Goal: Task Accomplishment & Management: Use online tool/utility

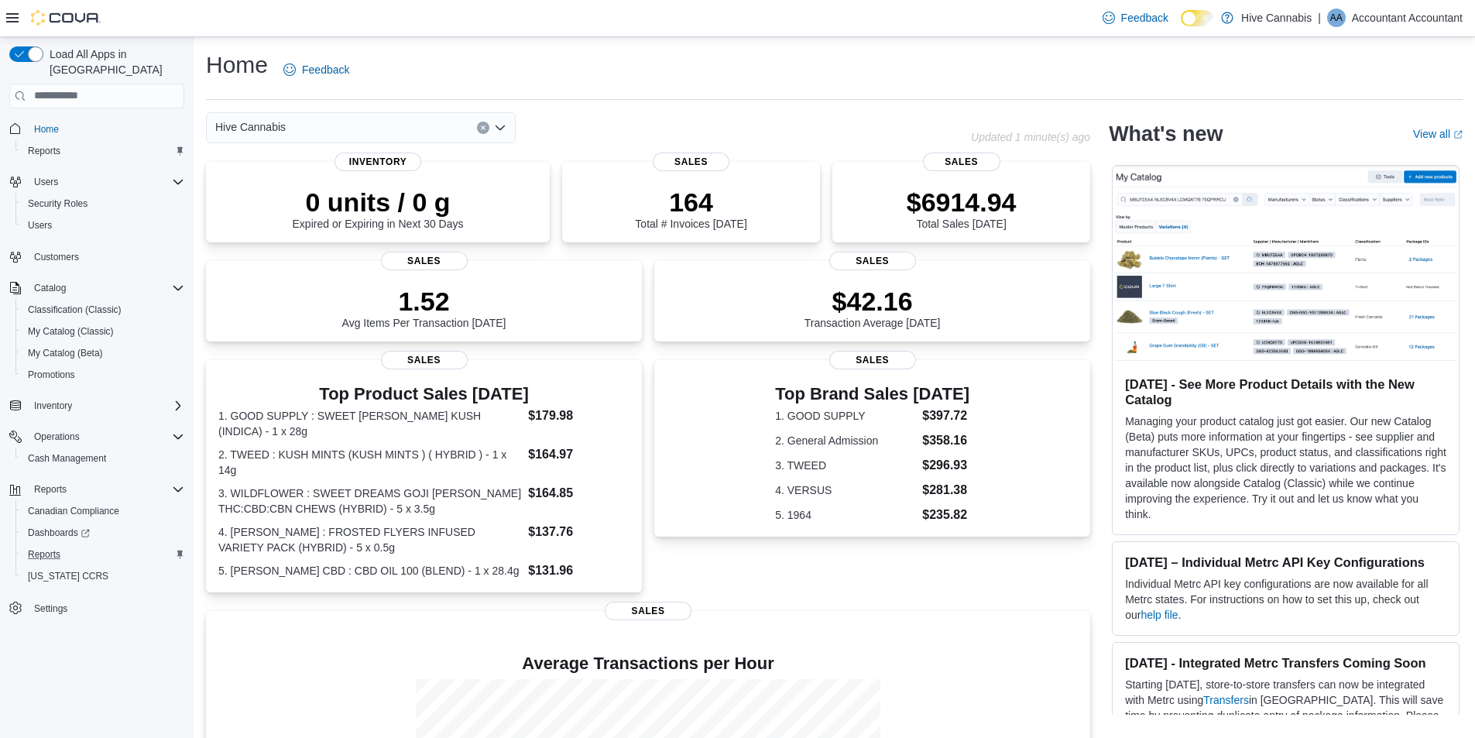
click at [67, 545] on div "Reports" at bounding box center [103, 554] width 163 height 19
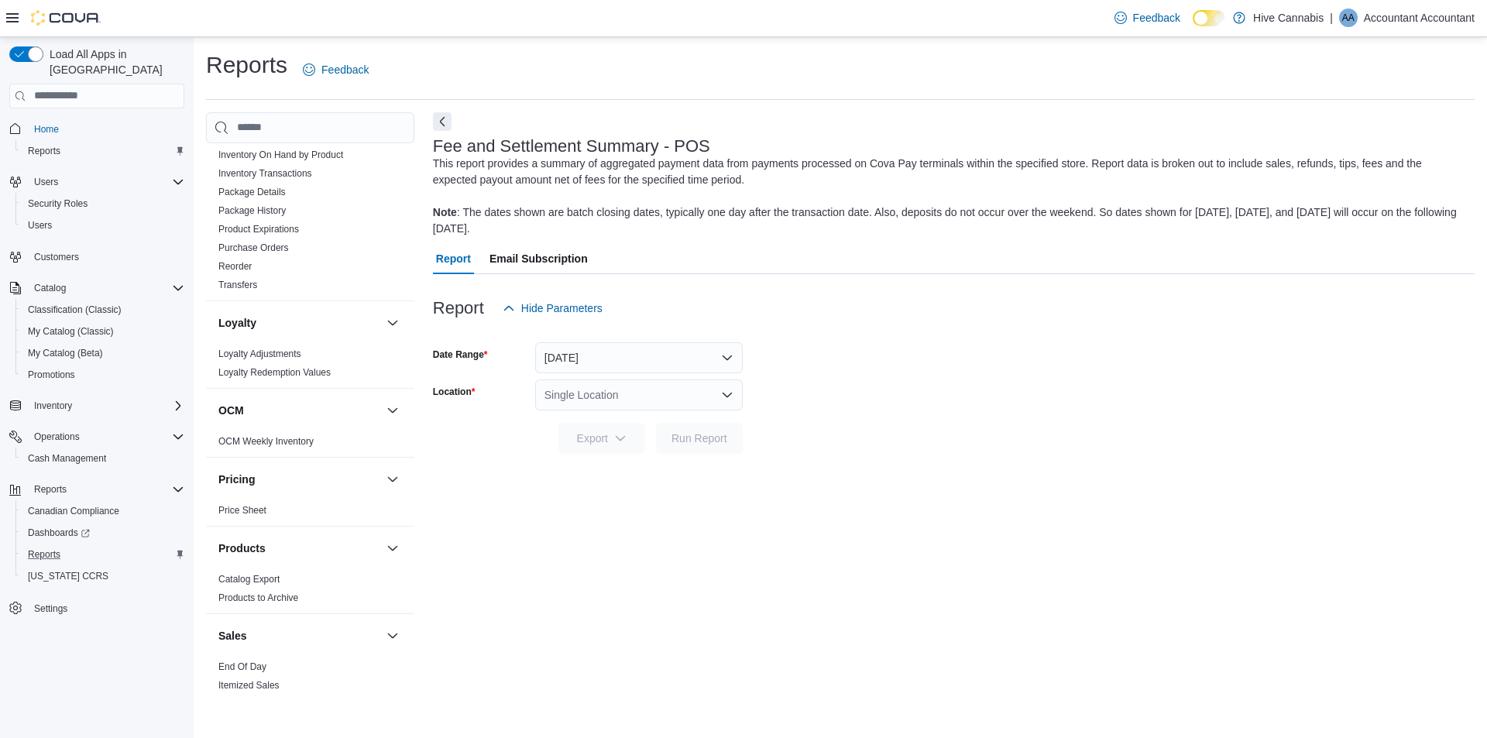
scroll to position [1007, 0]
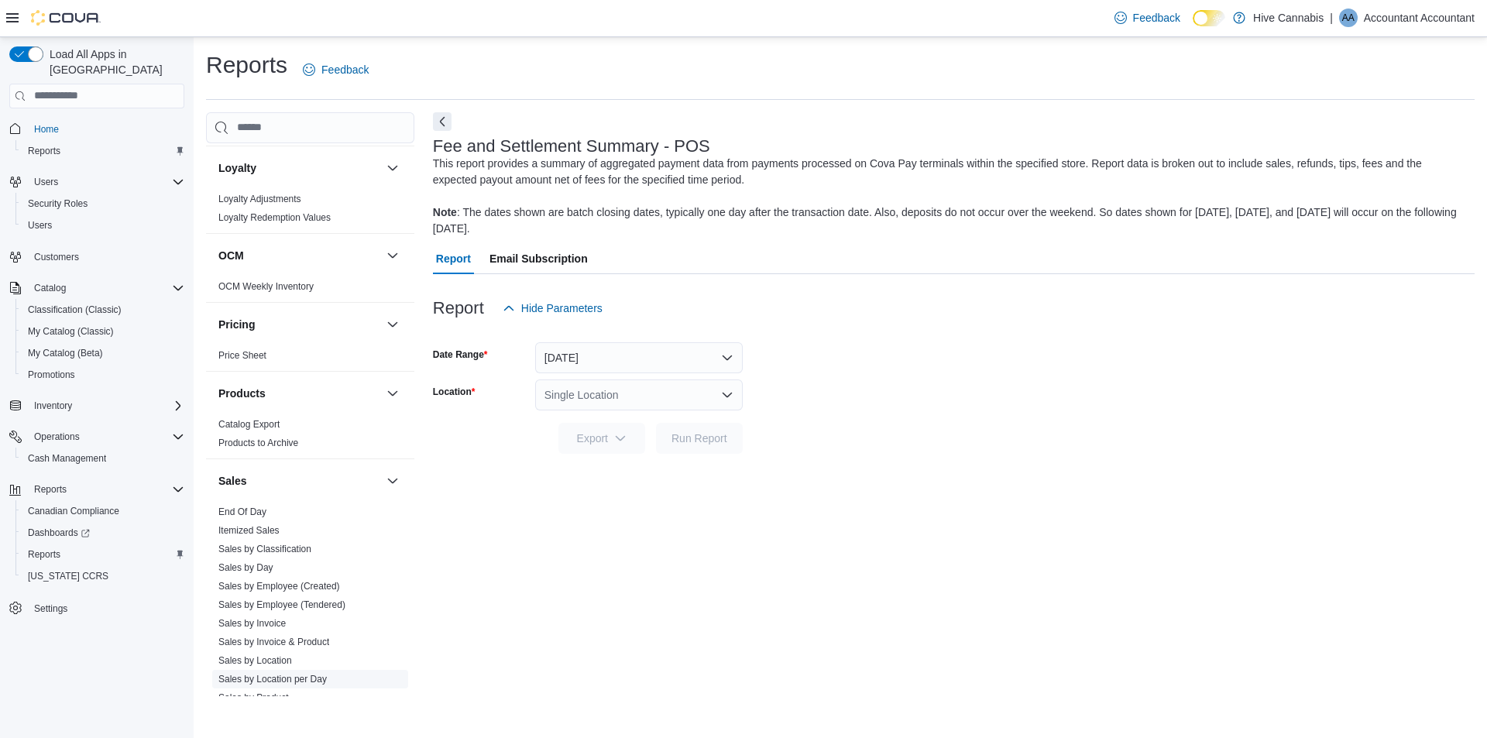
click at [297, 673] on span "Sales by Location per Day" at bounding box center [272, 679] width 108 height 12
click at [304, 674] on link "Sales by Location per Day" at bounding box center [272, 679] width 108 height 11
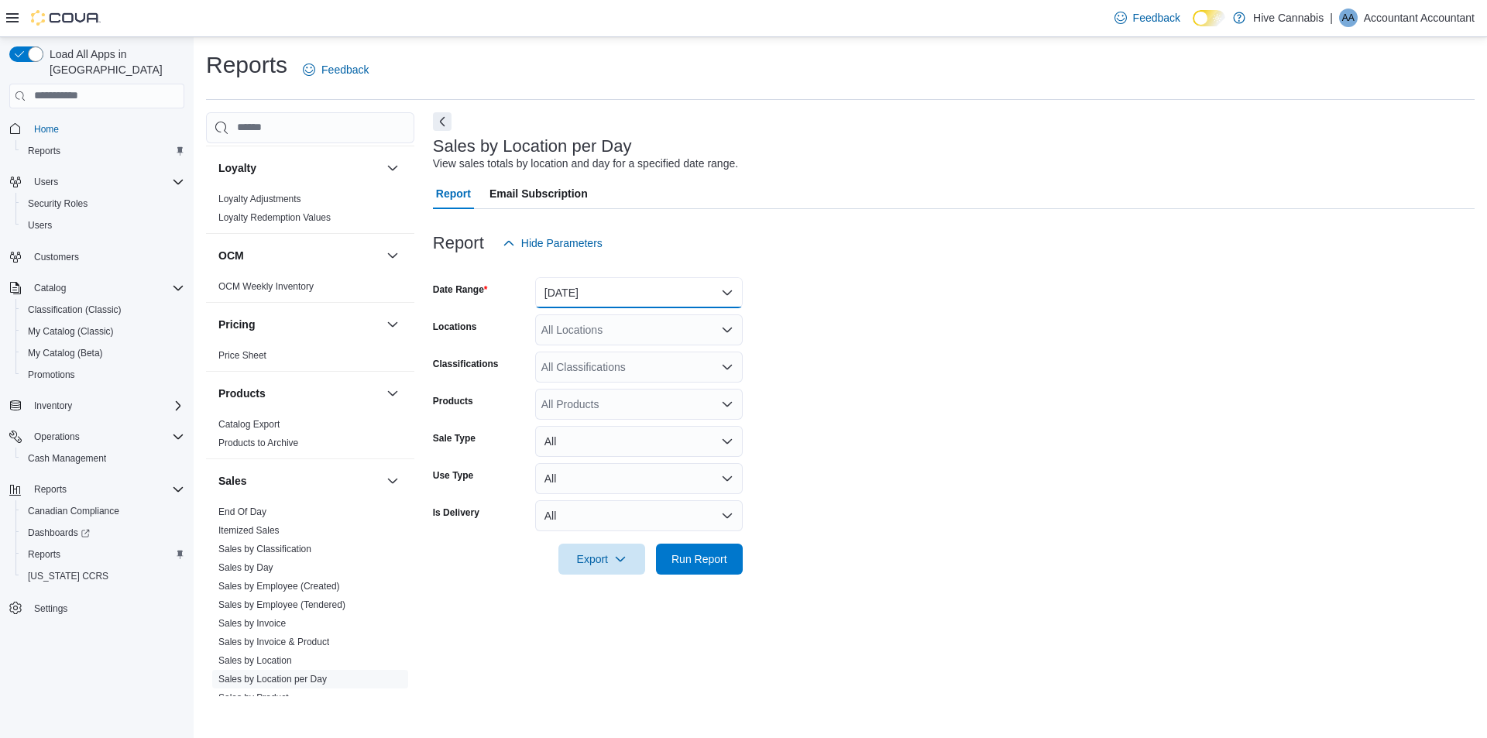
drag, startPoint x: 589, startPoint y: 298, endPoint x: 578, endPoint y: 303, distance: 12.5
click at [589, 298] on button "[DATE]" at bounding box center [639, 292] width 208 height 31
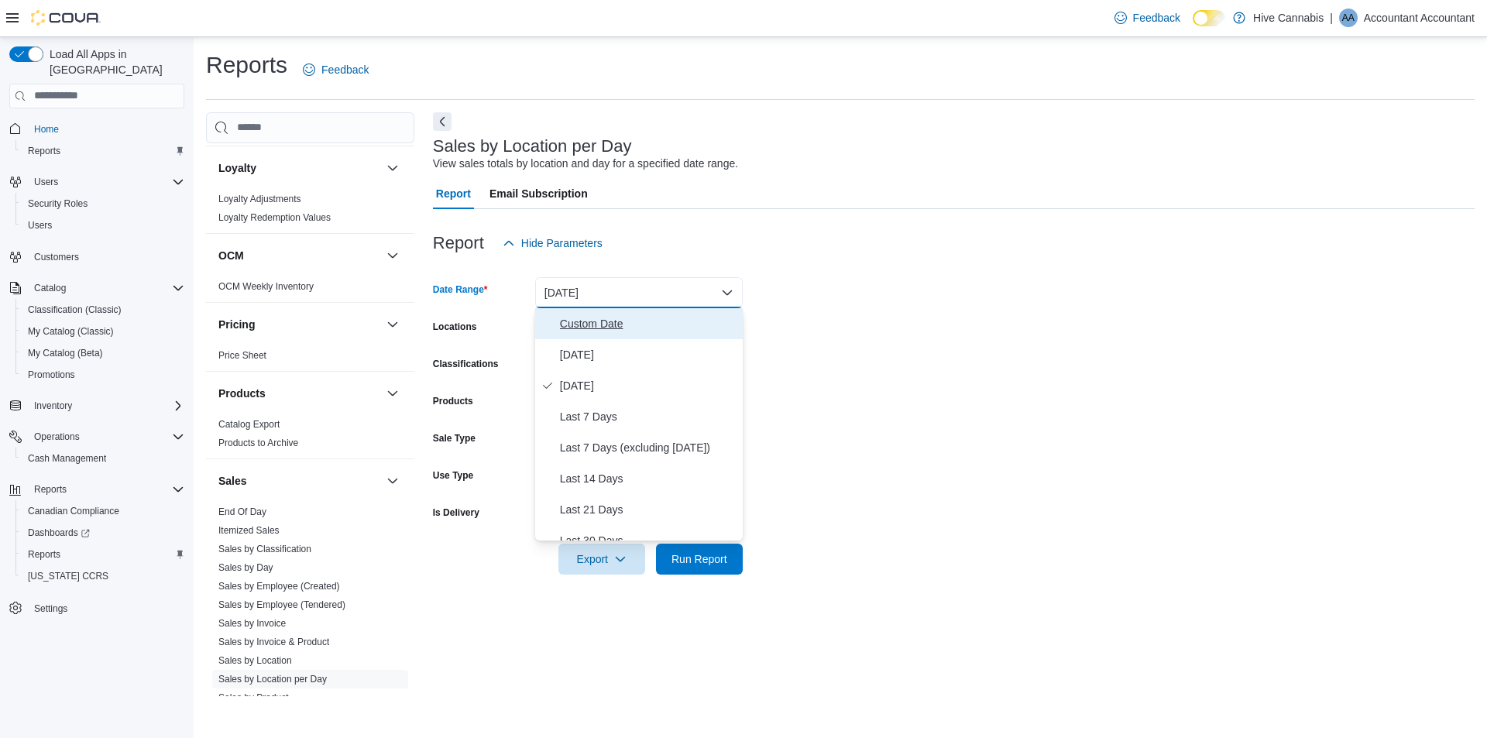
click at [598, 321] on span "Custom Date" at bounding box center [648, 323] width 177 height 19
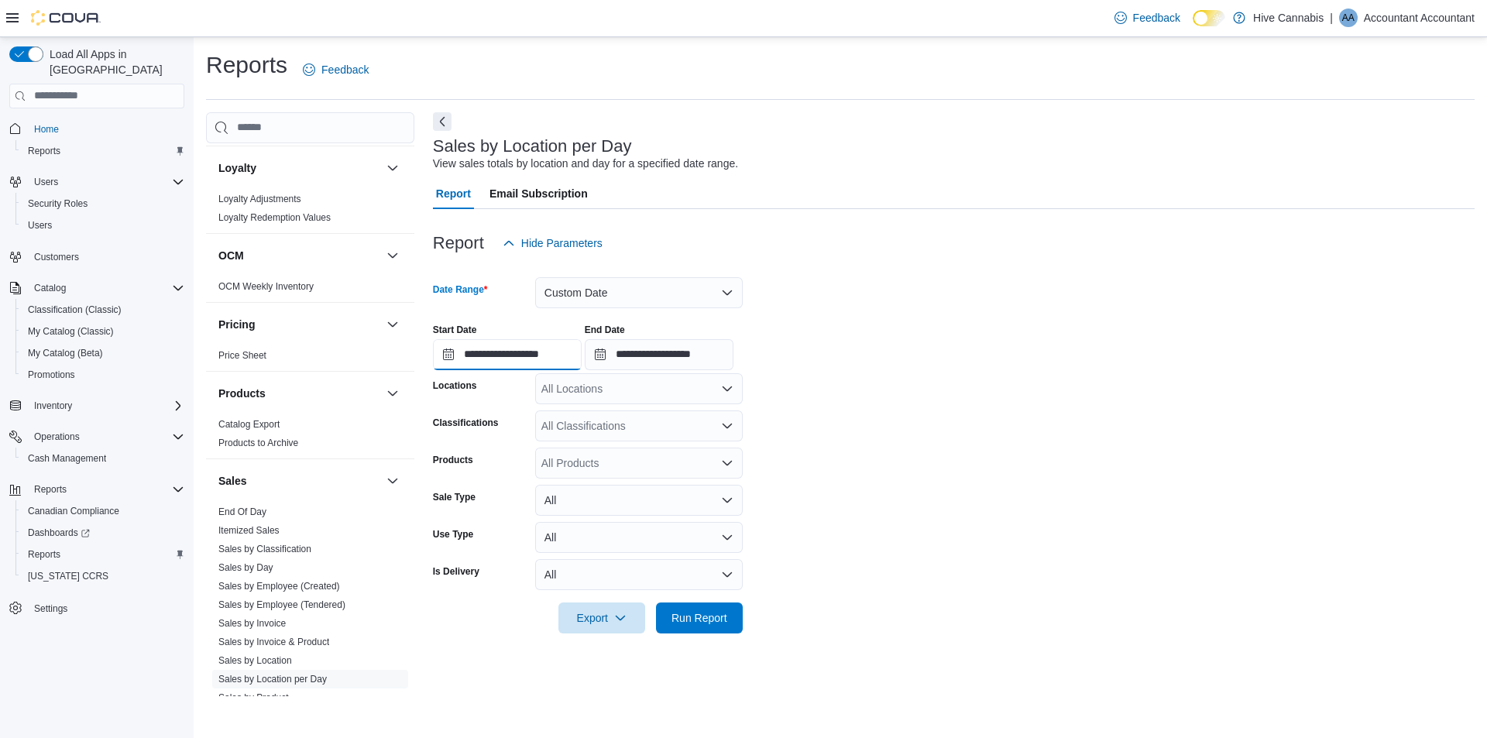
click at [479, 352] on input "**********" at bounding box center [507, 354] width 149 height 31
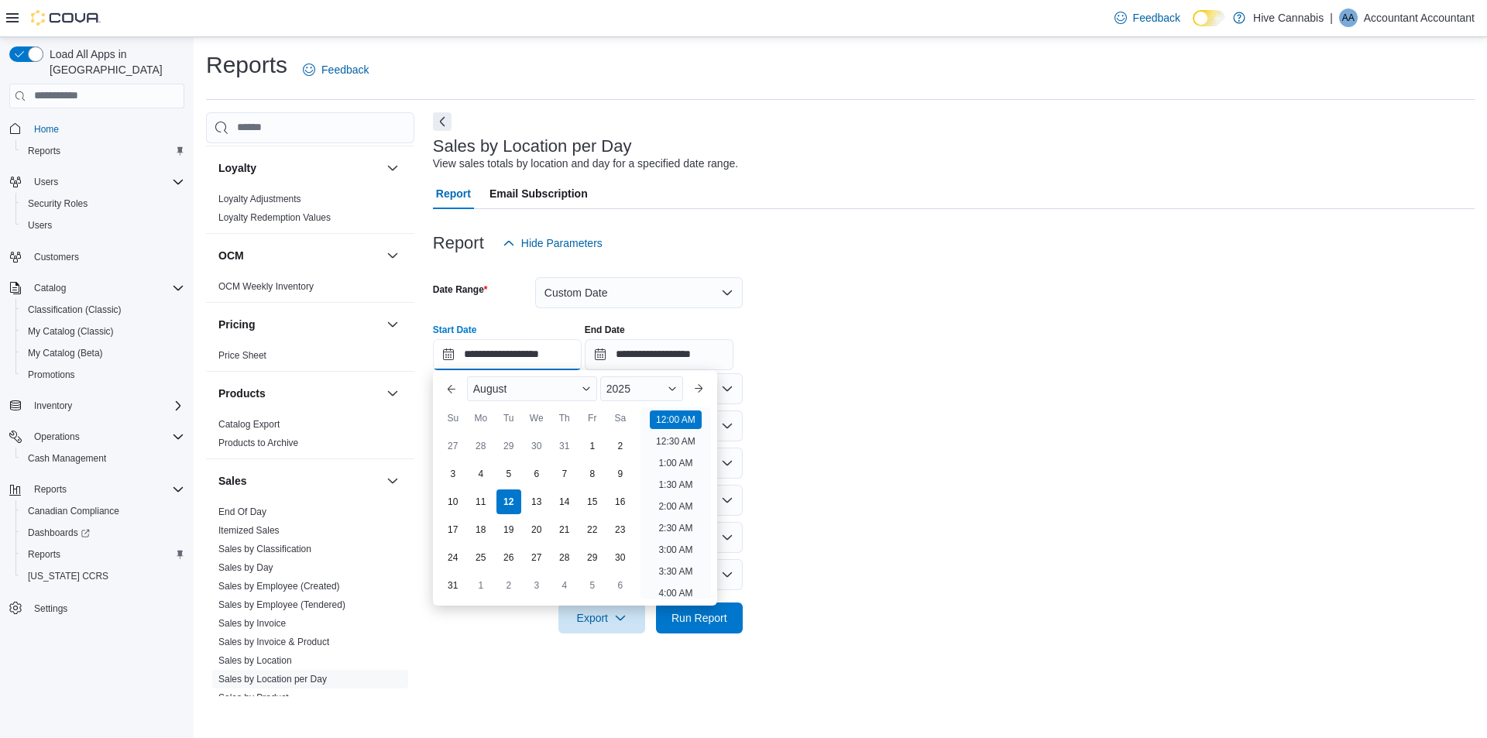
scroll to position [48, 0]
click at [451, 391] on button "Previous Month" at bounding box center [451, 388] width 25 height 25
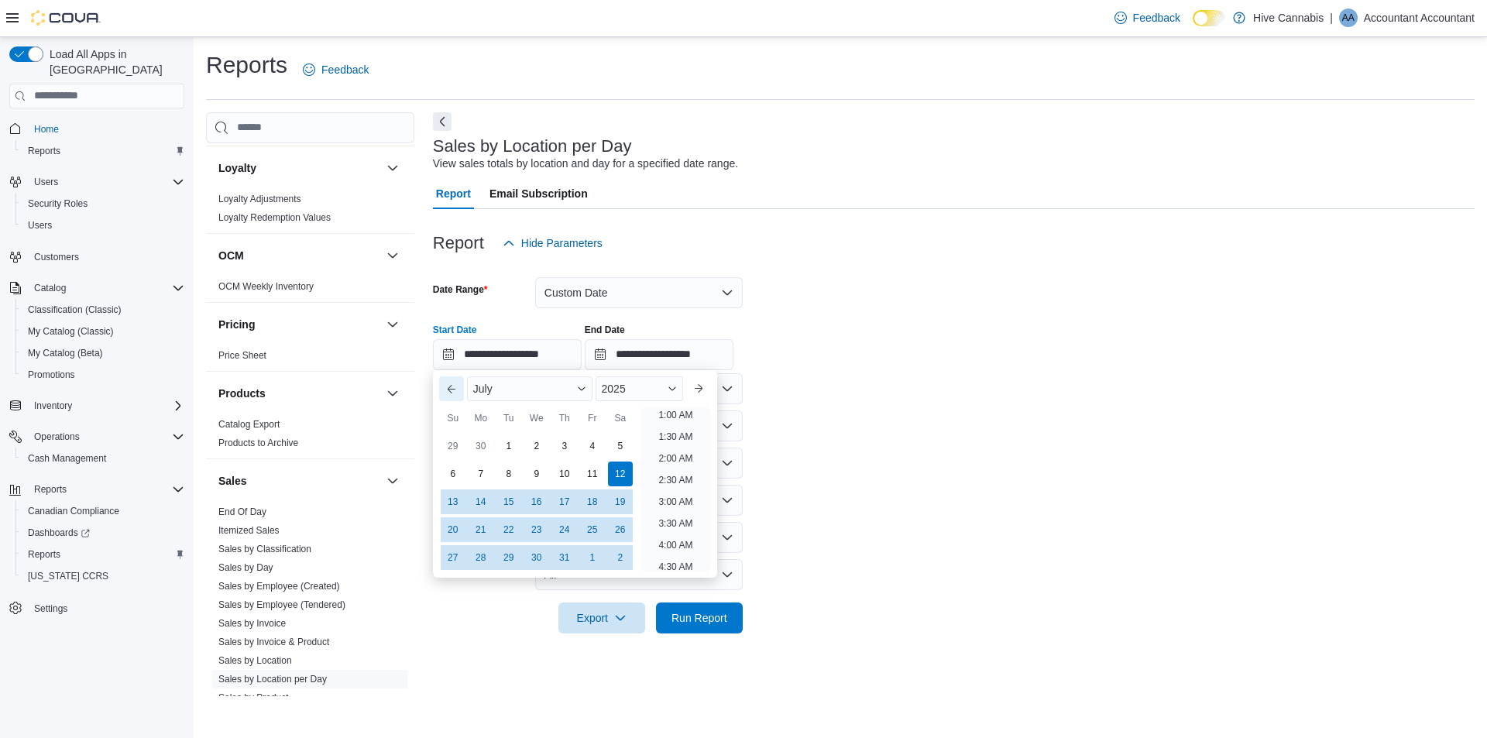
scroll to position [3, 0]
click at [711, 389] on button "Next month" at bounding box center [698, 388] width 25 height 25
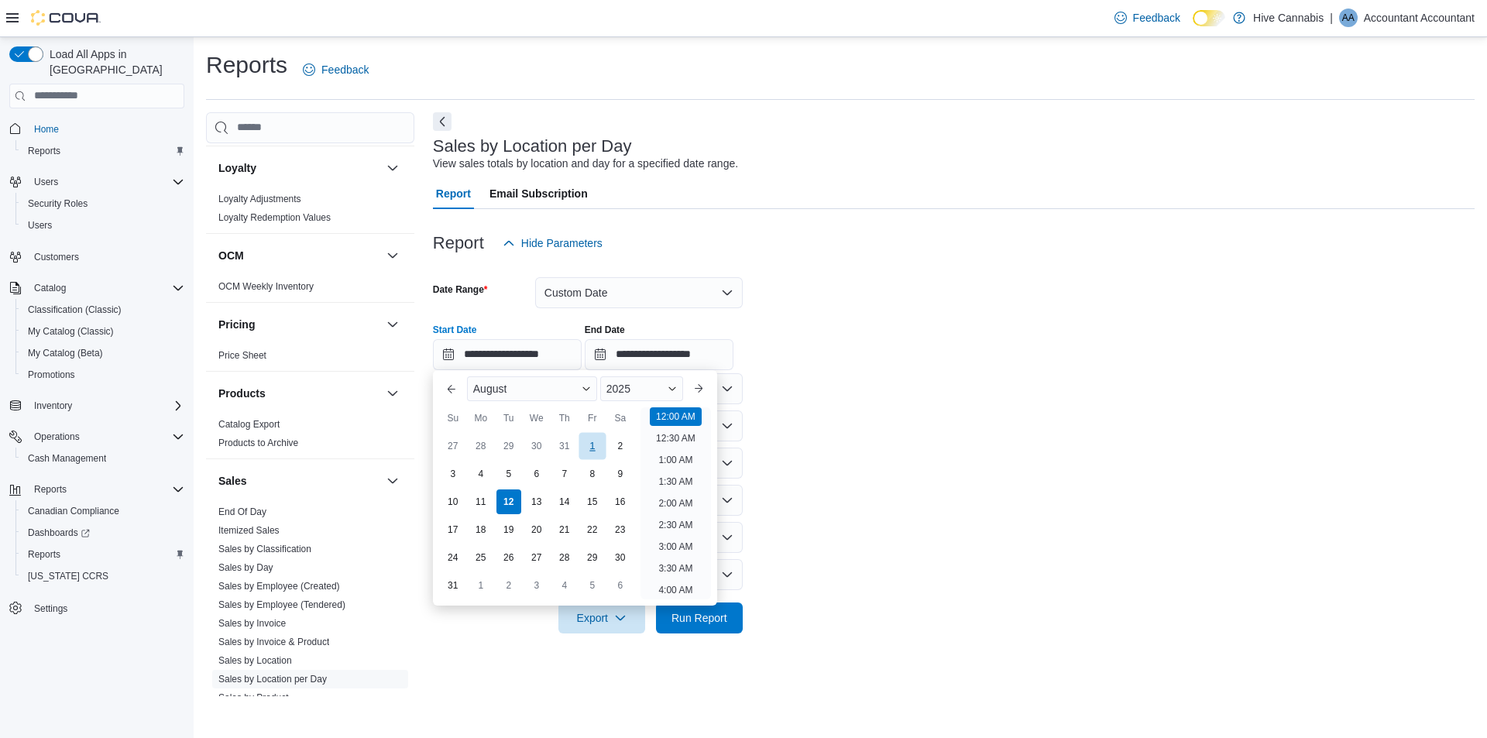
click at [588, 446] on div "1" at bounding box center [591, 445] width 27 height 27
type input "**********"
click at [706, 363] on input "**********" at bounding box center [659, 354] width 149 height 31
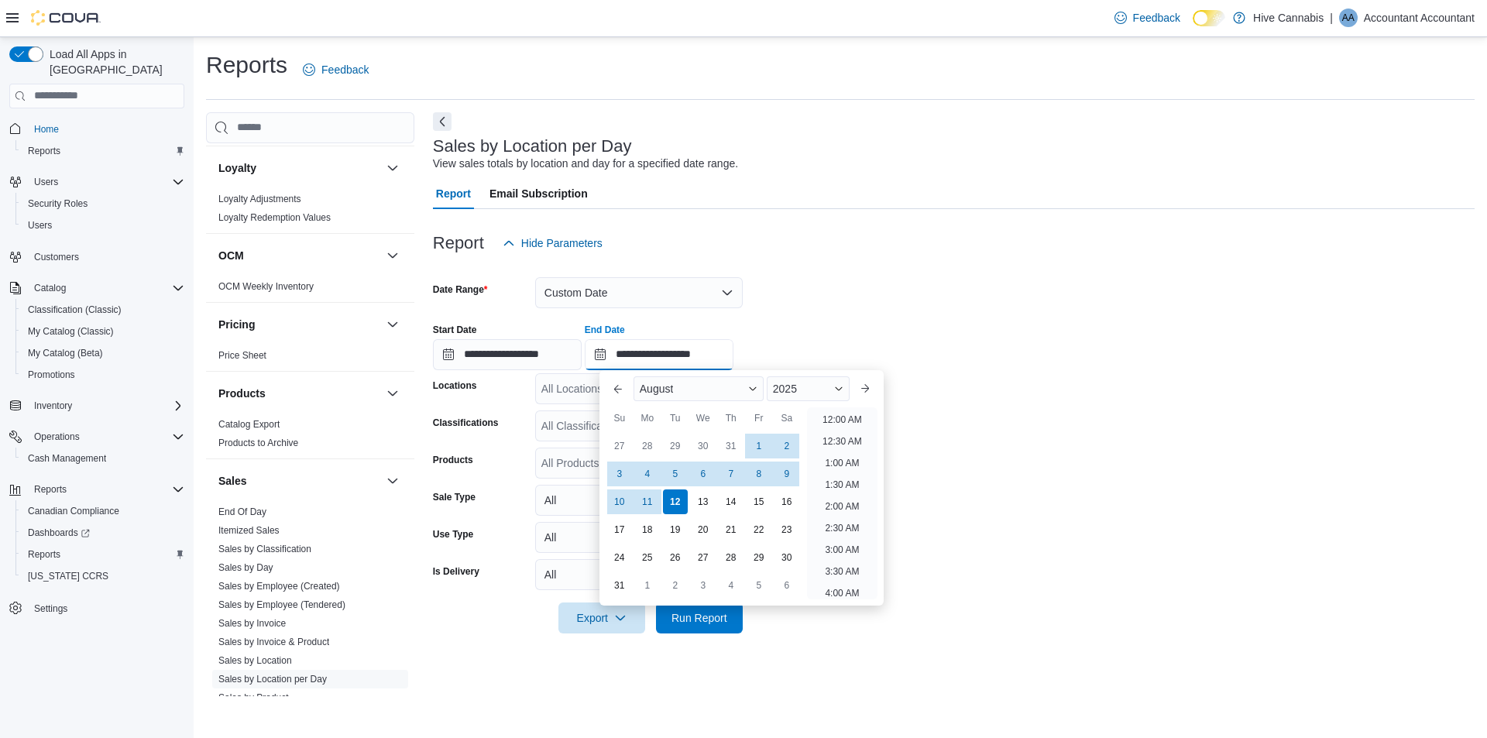
scroll to position [852, 0]
click at [612, 475] on div "3" at bounding box center [619, 473] width 27 height 27
type input "**********"
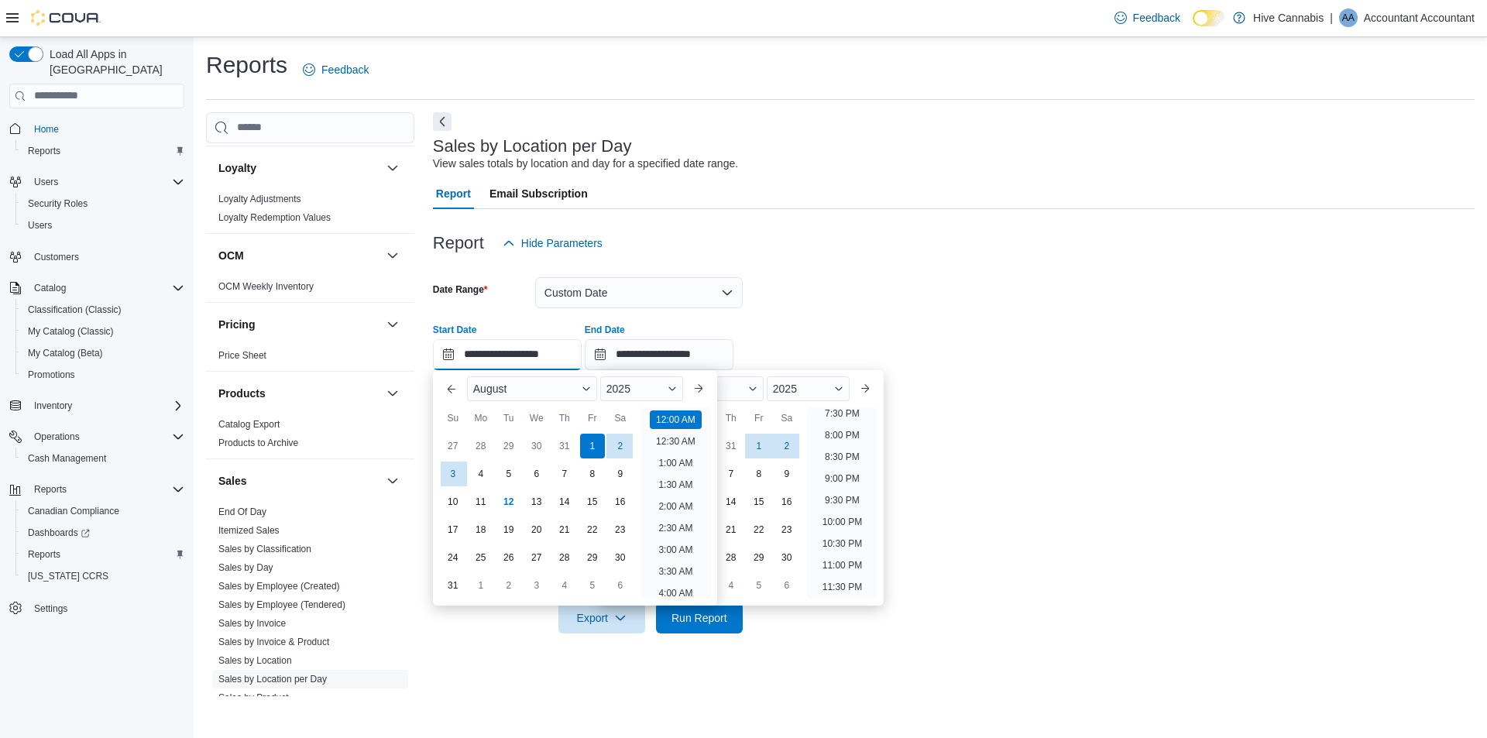
click at [557, 357] on input "**********" at bounding box center [507, 354] width 149 height 31
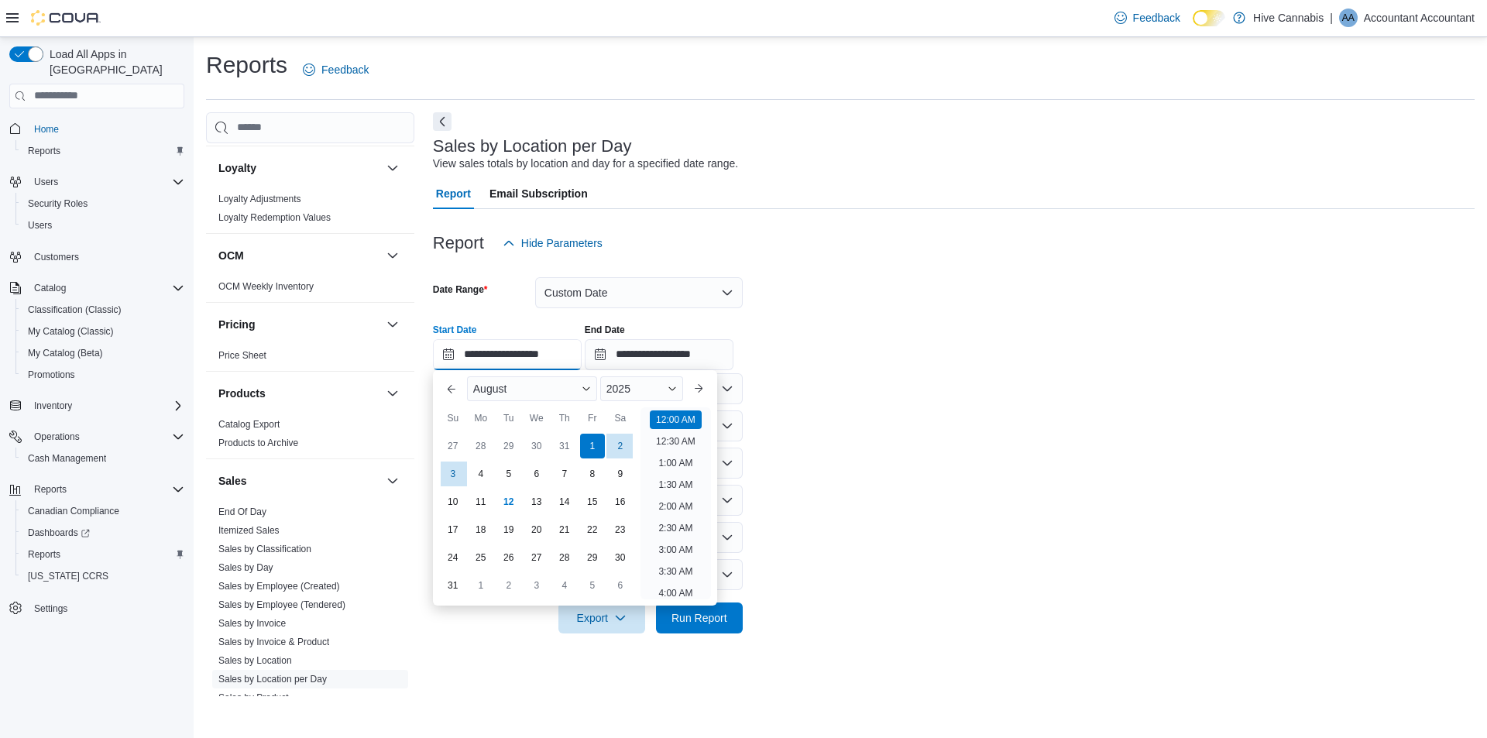
scroll to position [48, 0]
click at [444, 390] on button "Previous Month" at bounding box center [451, 388] width 25 height 25
type input "**********"
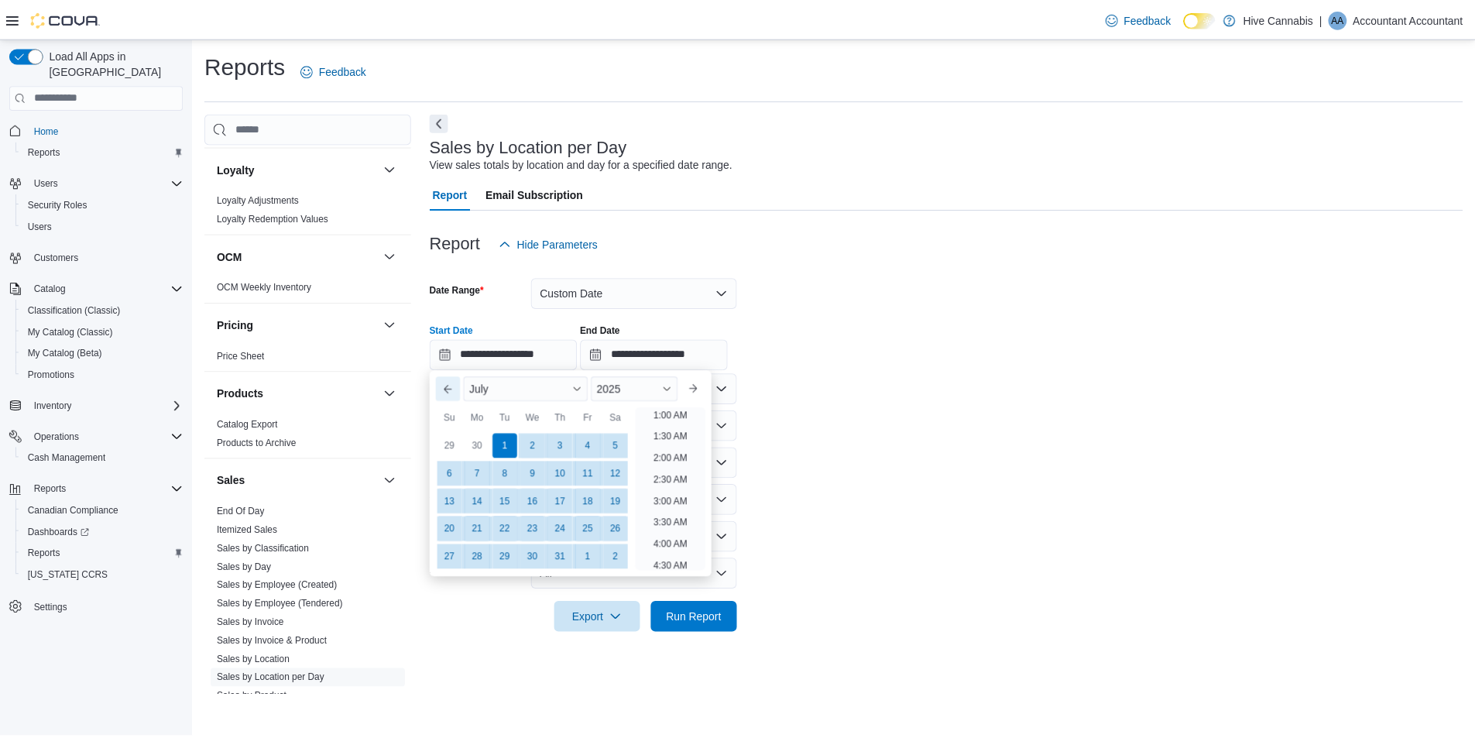
scroll to position [3, 0]
click at [500, 447] on div "1" at bounding box center [508, 445] width 27 height 27
click at [960, 410] on form "**********" at bounding box center [953, 446] width 1041 height 375
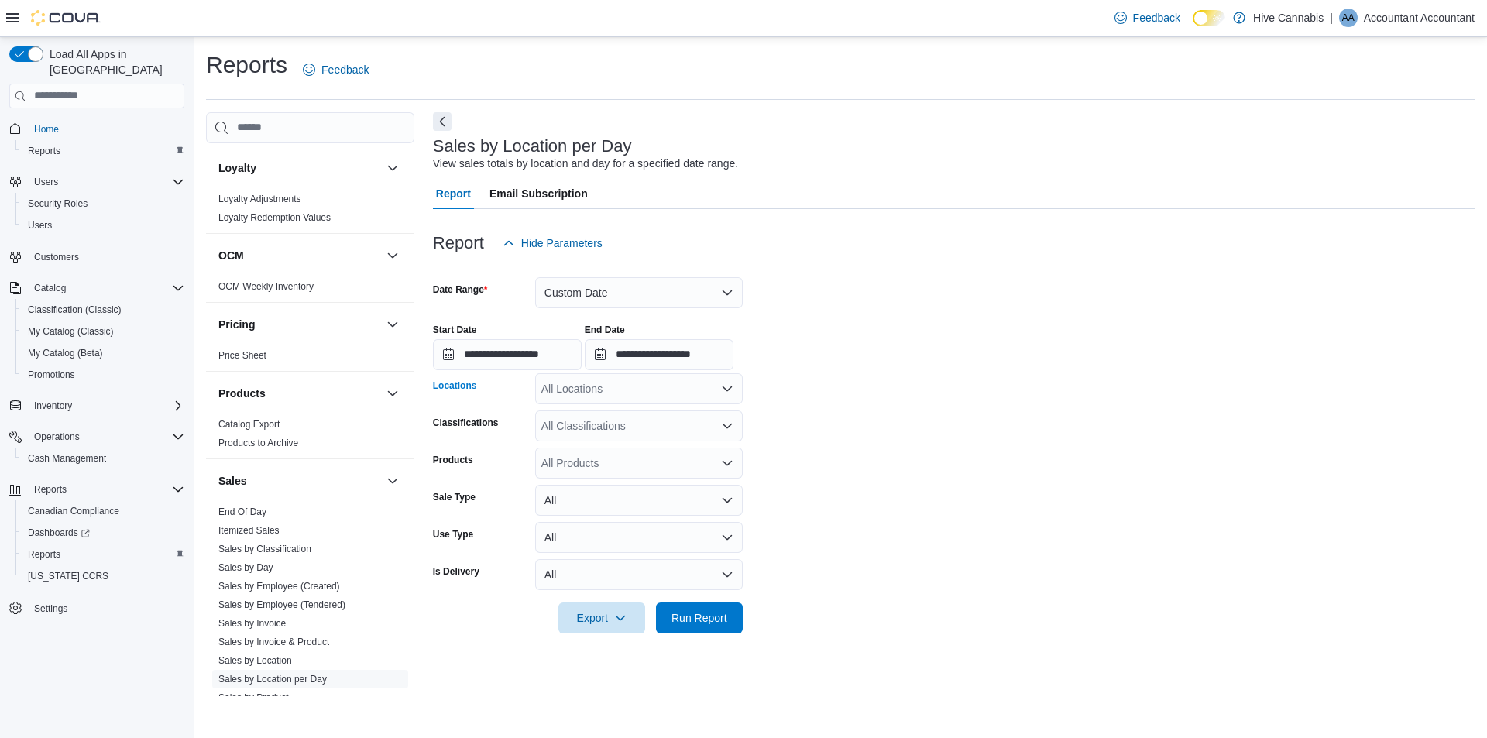
click at [684, 387] on div "All Locations" at bounding box center [639, 388] width 208 height 31
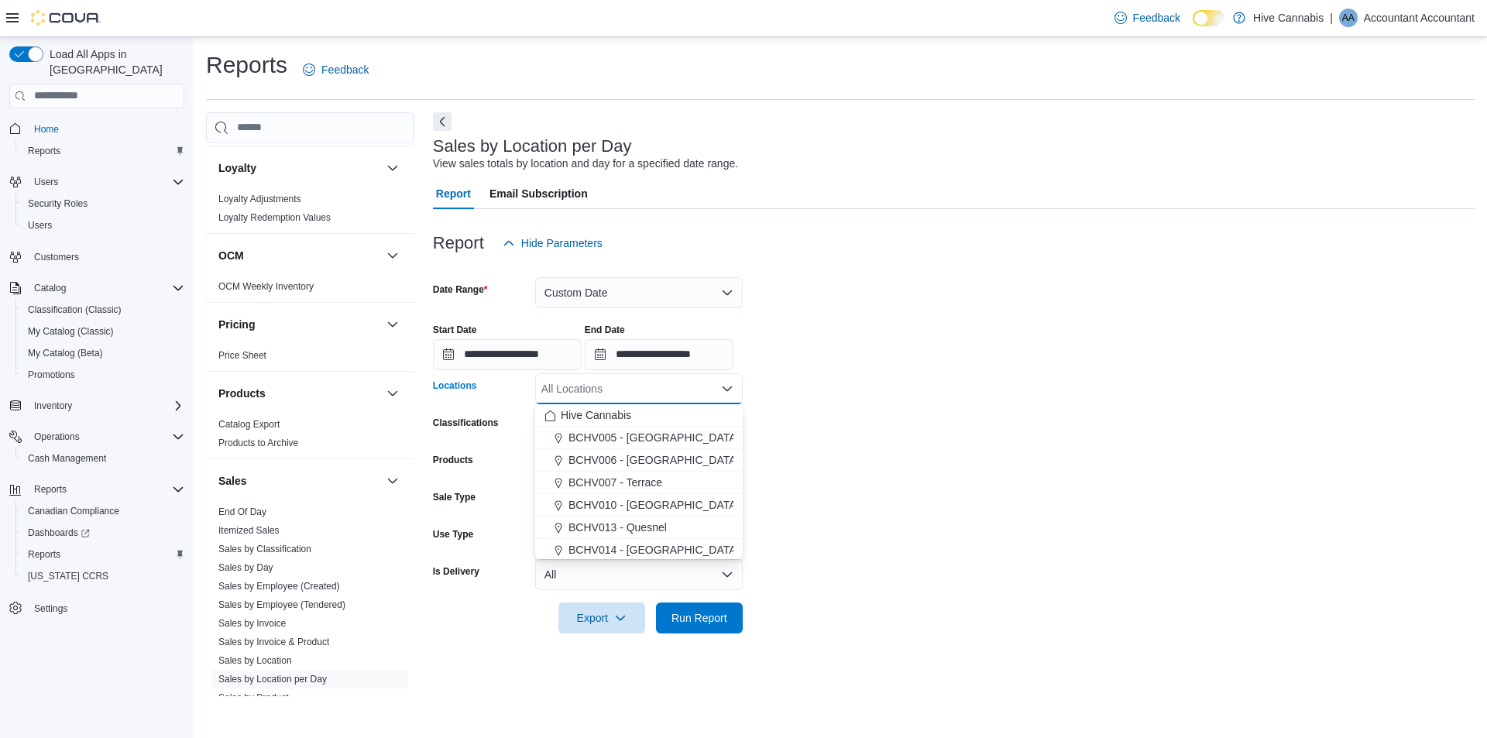
click at [684, 387] on div "All Locations Combo box. Selected. Combo box input. All Locations. Type some te…" at bounding box center [639, 388] width 208 height 31
click at [577, 413] on span "Hive Cannabis" at bounding box center [596, 414] width 70 height 15
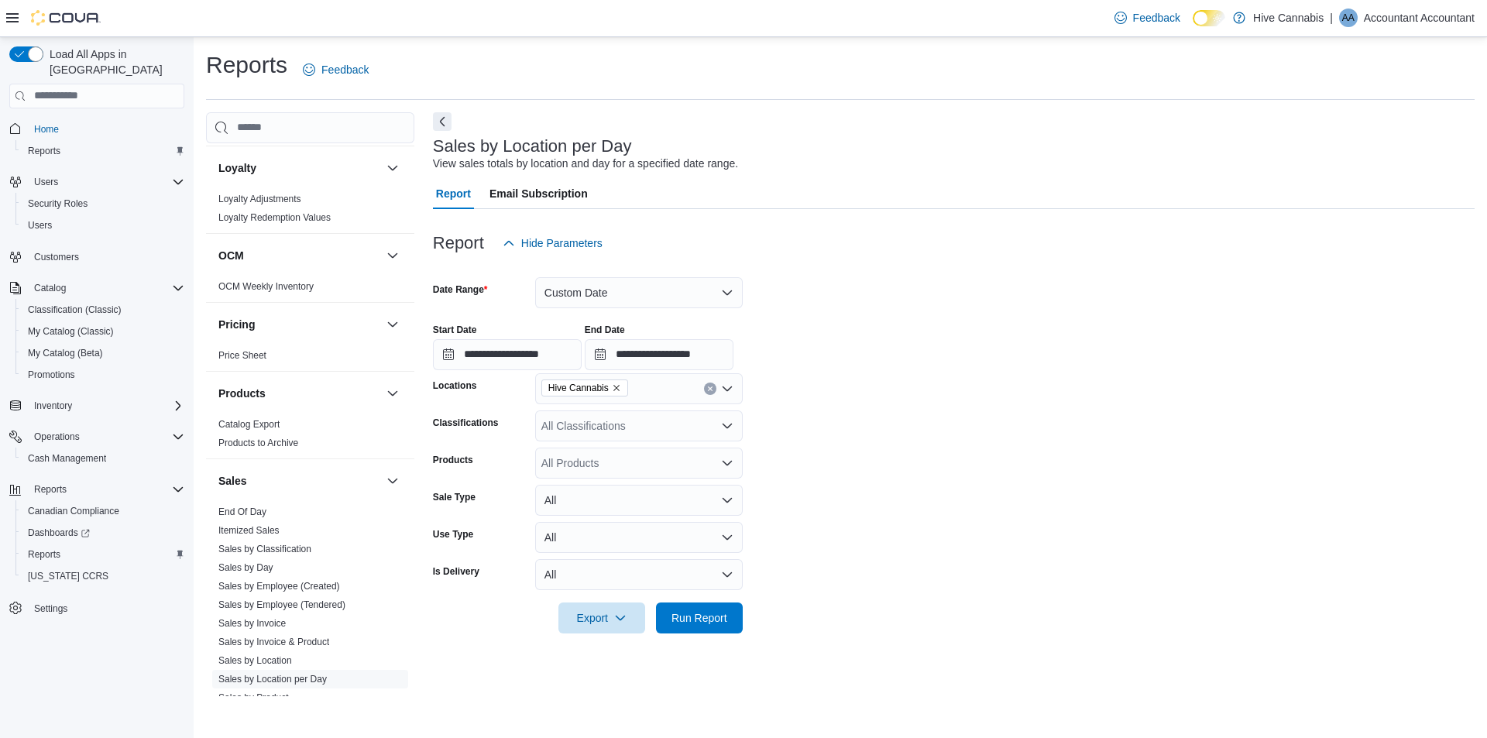
click at [904, 413] on form "**********" at bounding box center [953, 446] width 1041 height 375
click at [613, 392] on icon "Remove Hive Cannabis from selection in this group" at bounding box center [616, 387] width 9 height 9
click at [941, 412] on form "**********" at bounding box center [953, 446] width 1041 height 375
click at [720, 615] on span "Run Report" at bounding box center [699, 616] width 56 height 15
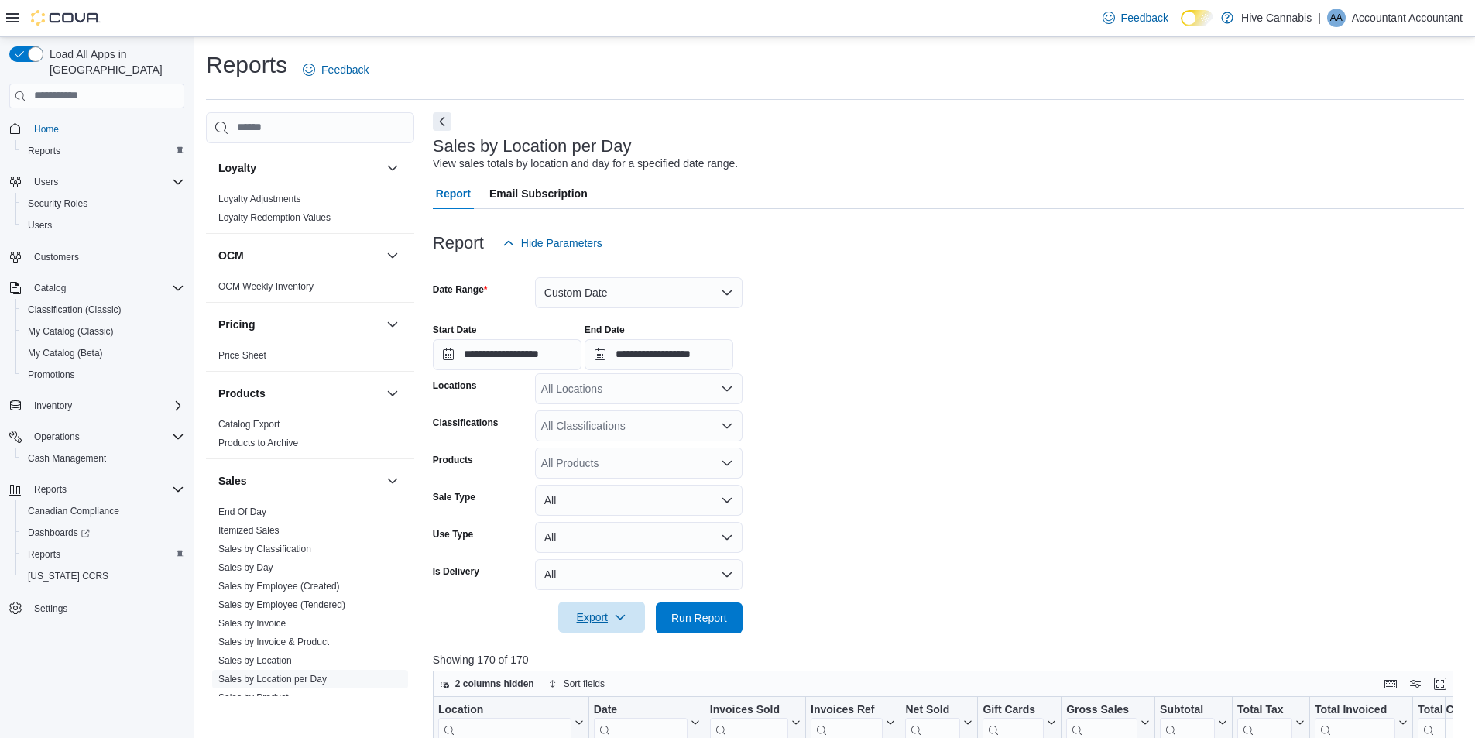
click at [630, 609] on span "Export" at bounding box center [602, 617] width 68 height 31
click at [626, 531] on button "Export to Excel" at bounding box center [604, 525] width 88 height 31
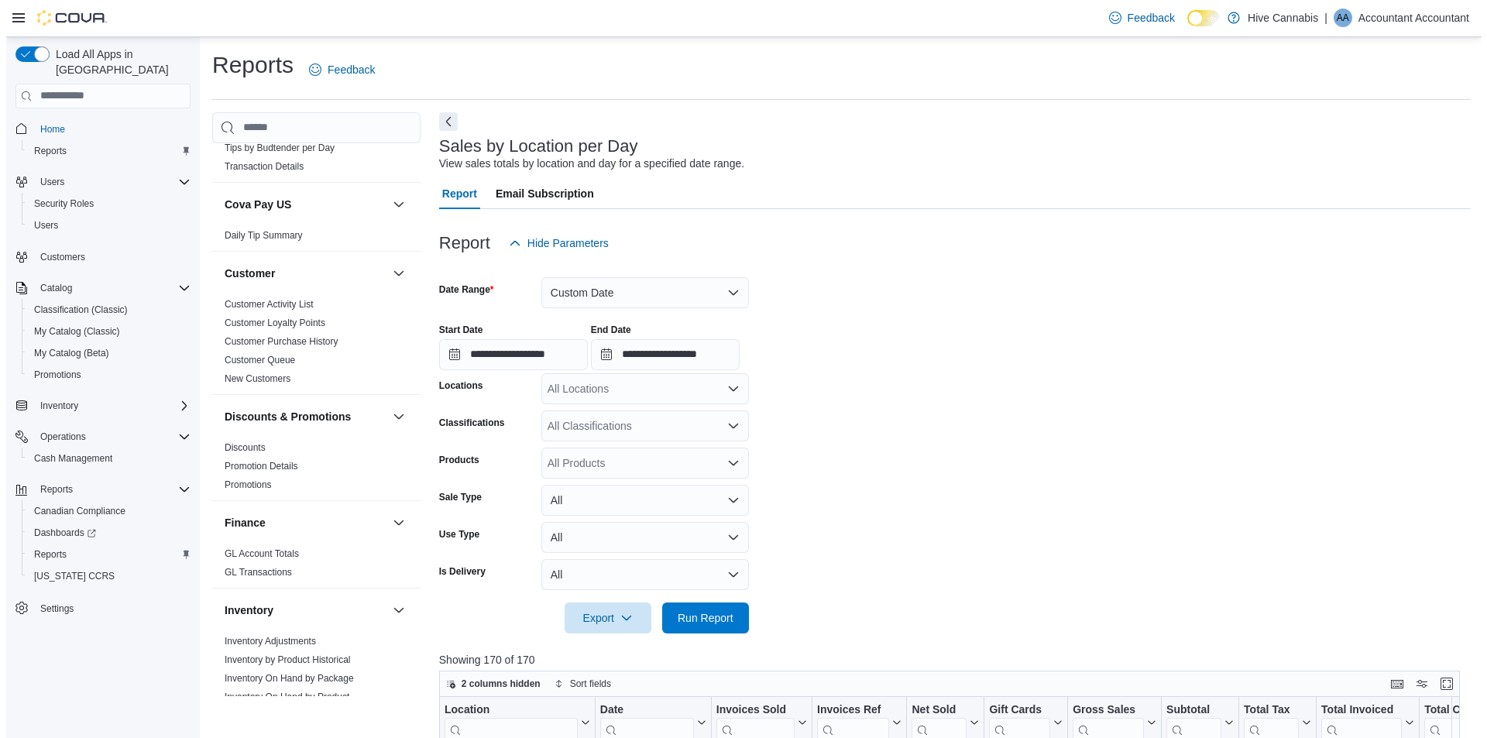
scroll to position [77, 0]
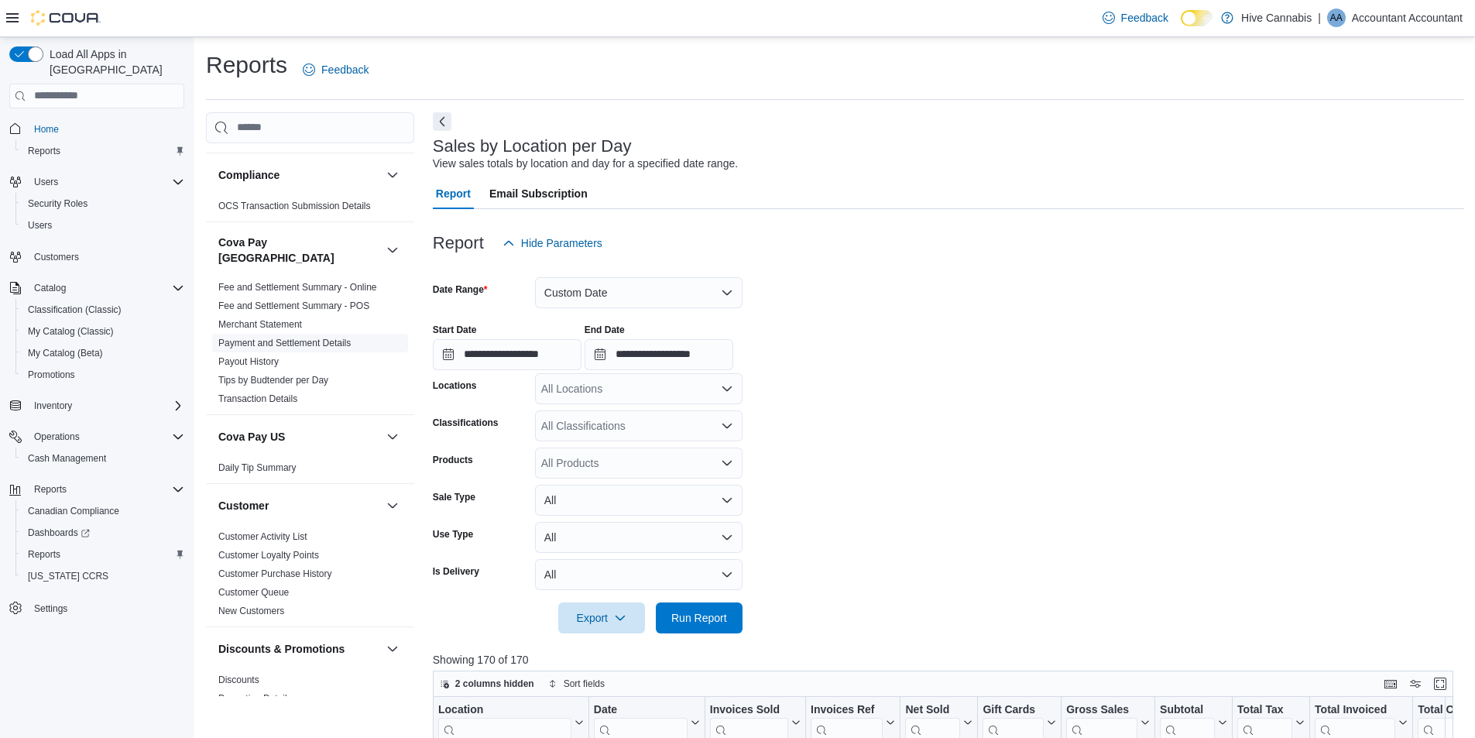
click at [297, 338] on link "Payment and Settlement Details" at bounding box center [284, 343] width 132 height 11
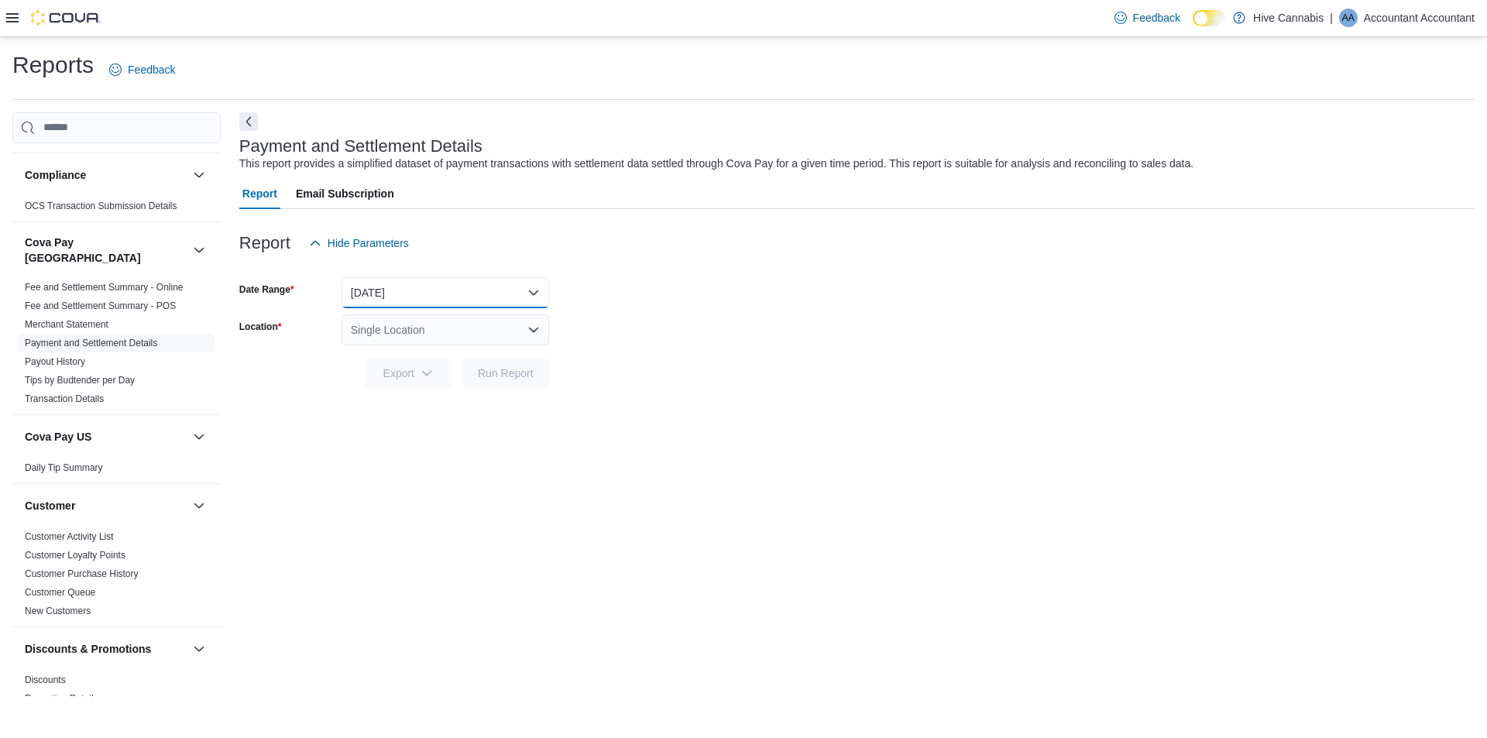
click at [499, 291] on button "[DATE]" at bounding box center [445, 292] width 208 height 31
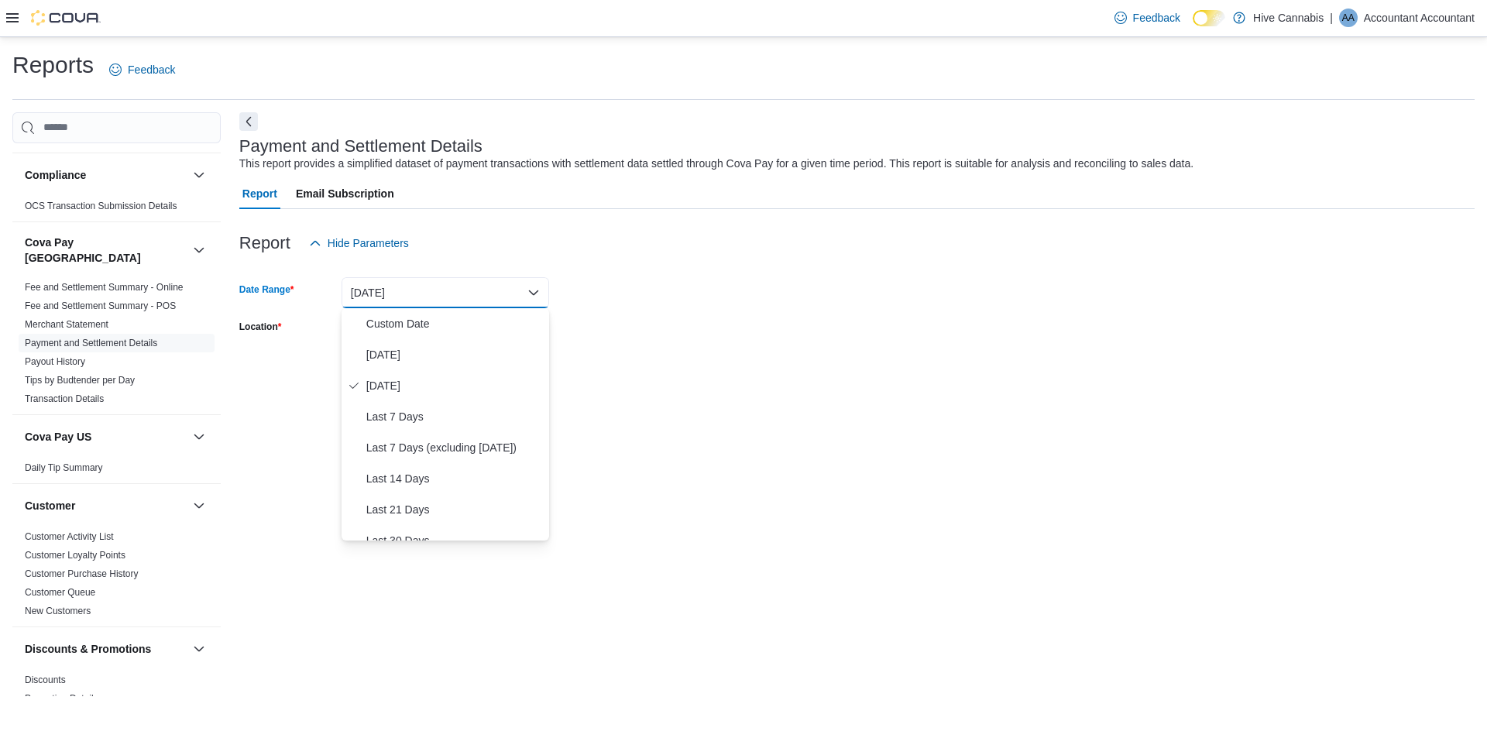
click at [840, 328] on form "Date Range [DATE] Location Single Location Export Run Report" at bounding box center [856, 324] width 1235 height 130
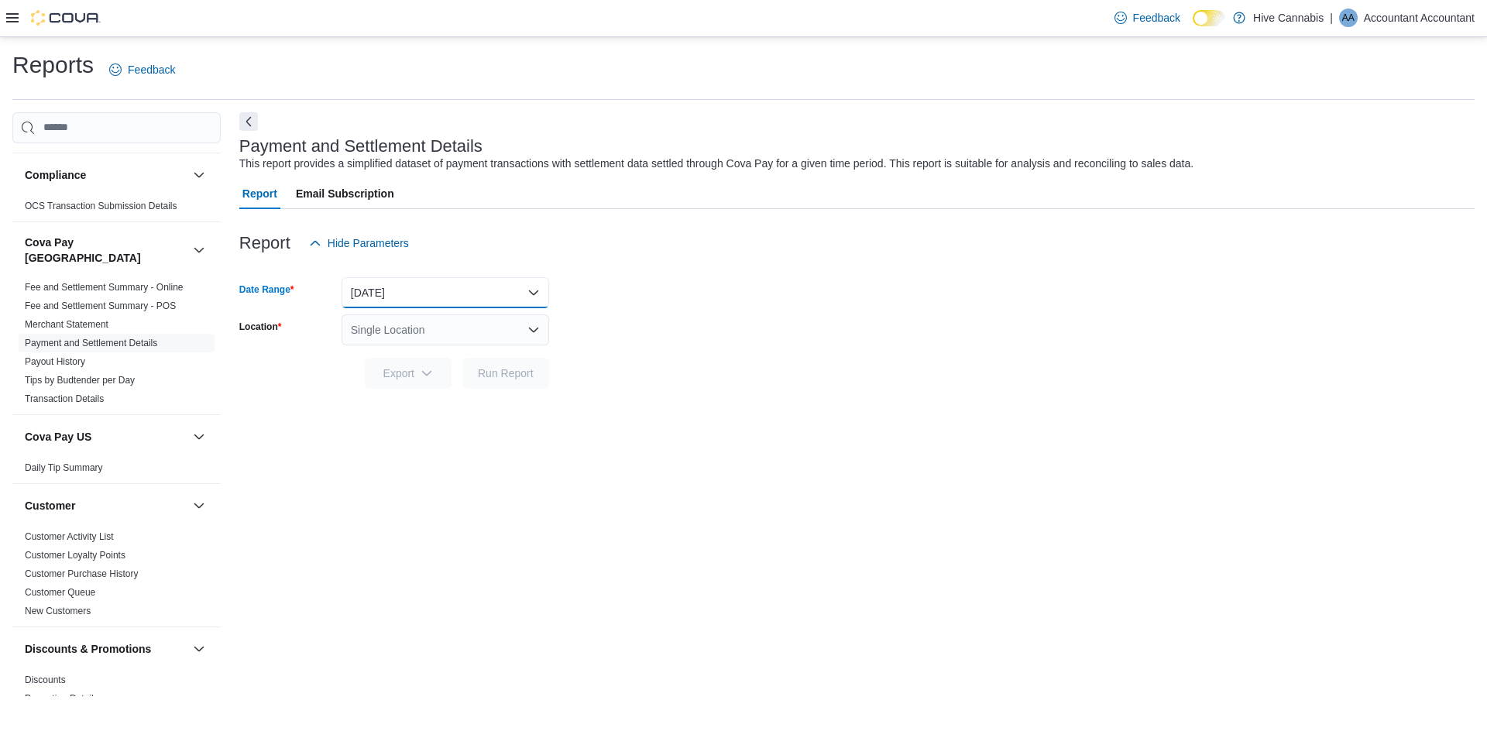
drag, startPoint x: 464, startPoint y: 296, endPoint x: 450, endPoint y: 303, distance: 15.6
click at [464, 296] on button "[DATE]" at bounding box center [445, 292] width 208 height 31
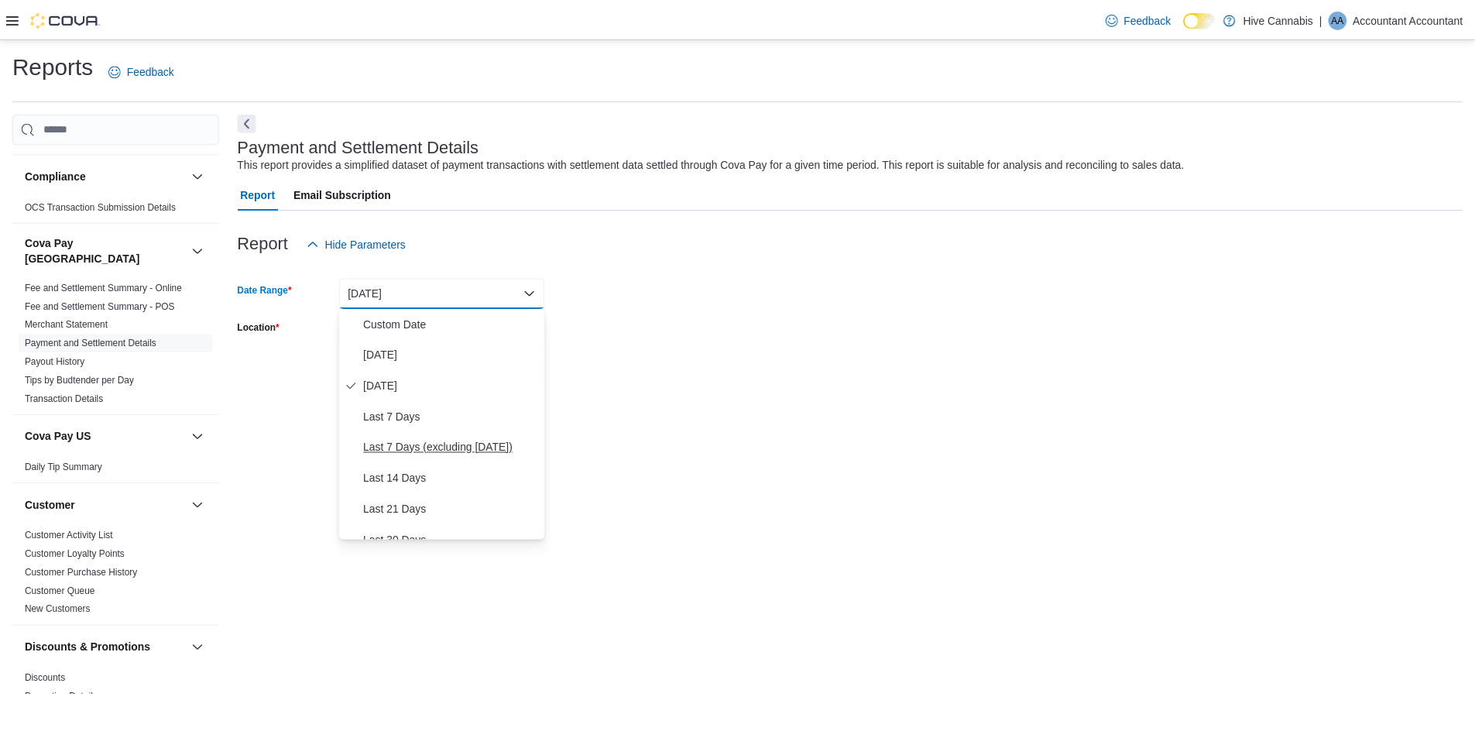
scroll to position [232, 0]
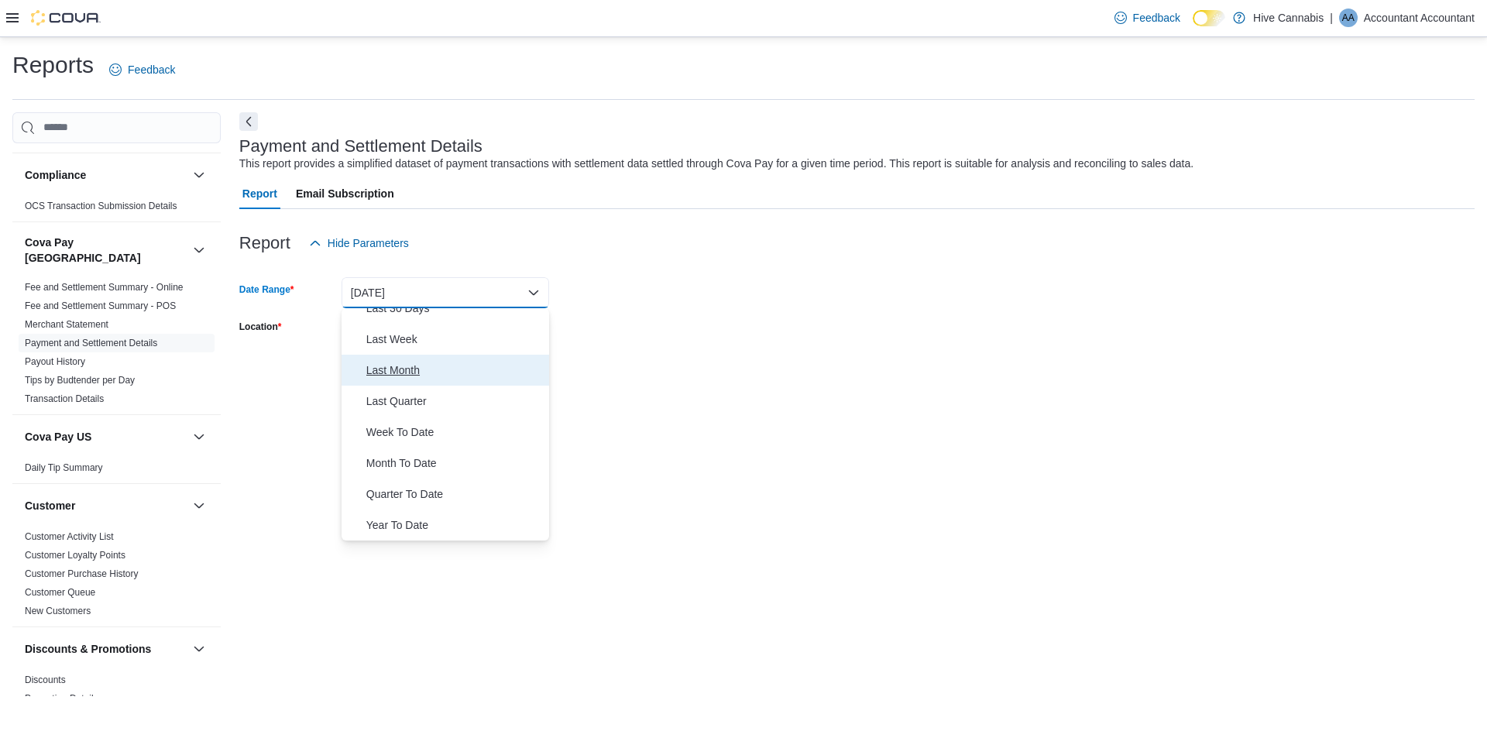
click at [393, 368] on span "Last Month" at bounding box center [454, 370] width 177 height 19
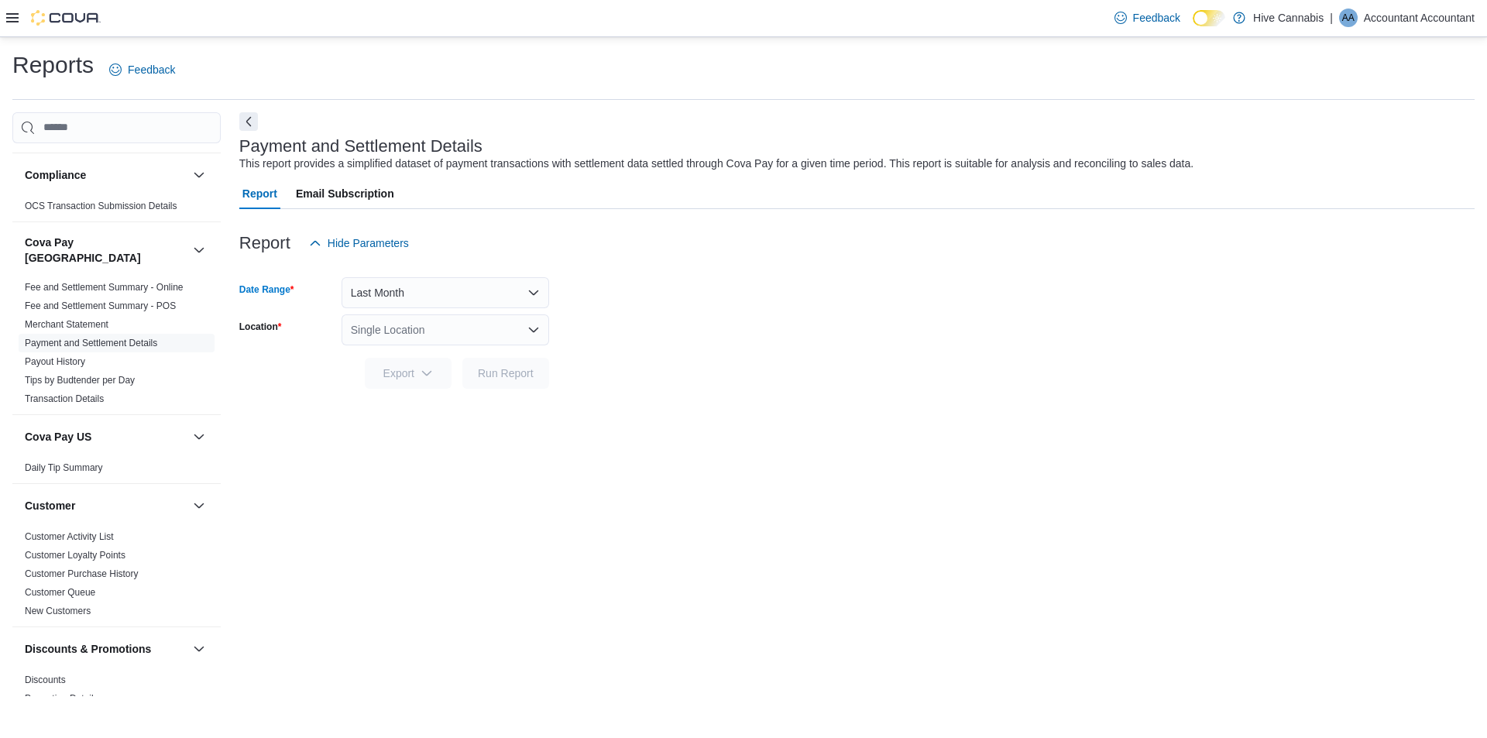
click at [420, 327] on div "Single Location" at bounding box center [445, 329] width 208 height 31
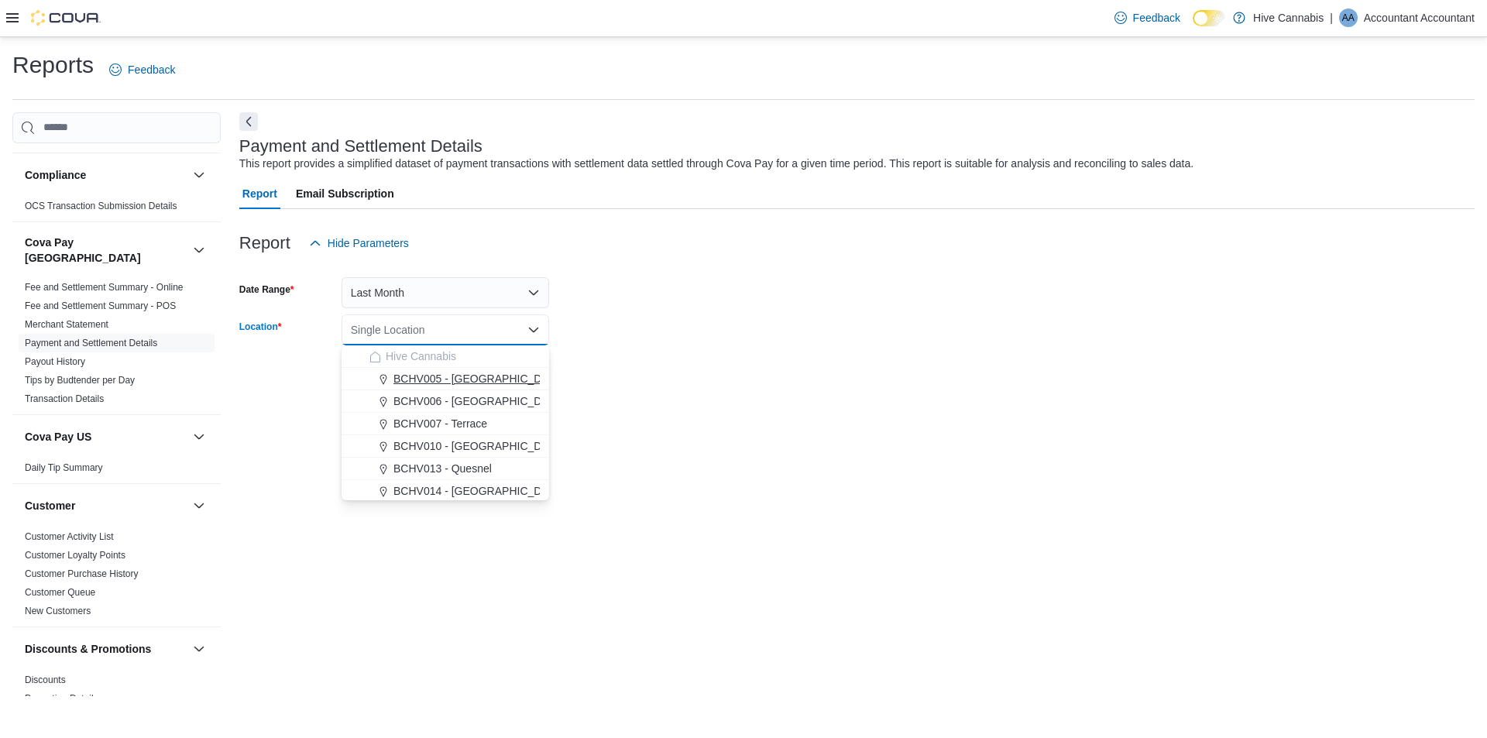
click at [408, 384] on span "BCHV005 - [GEOGRAPHIC_DATA][PERSON_NAME]" at bounding box center [523, 378] width 260 height 15
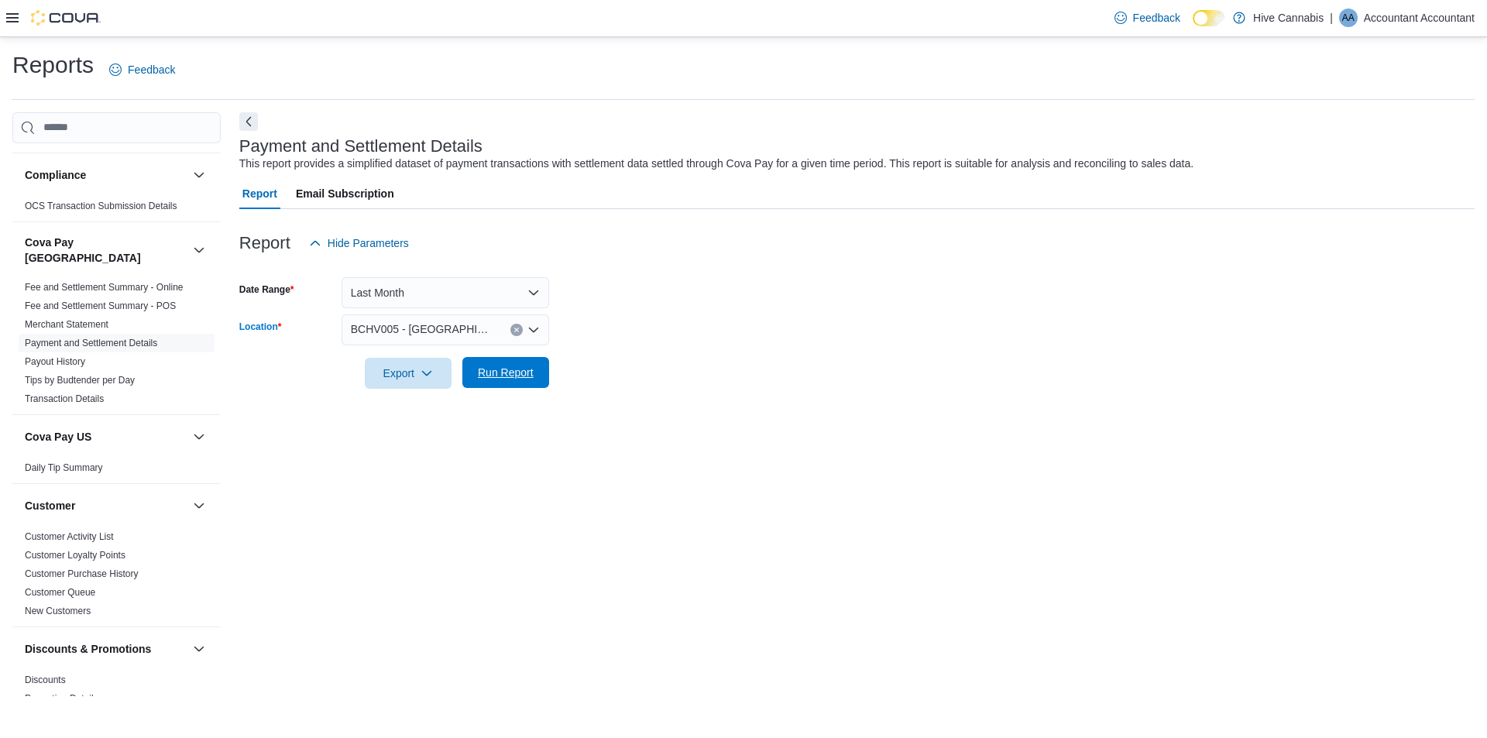
click at [492, 375] on span "Run Report" at bounding box center [506, 372] width 56 height 15
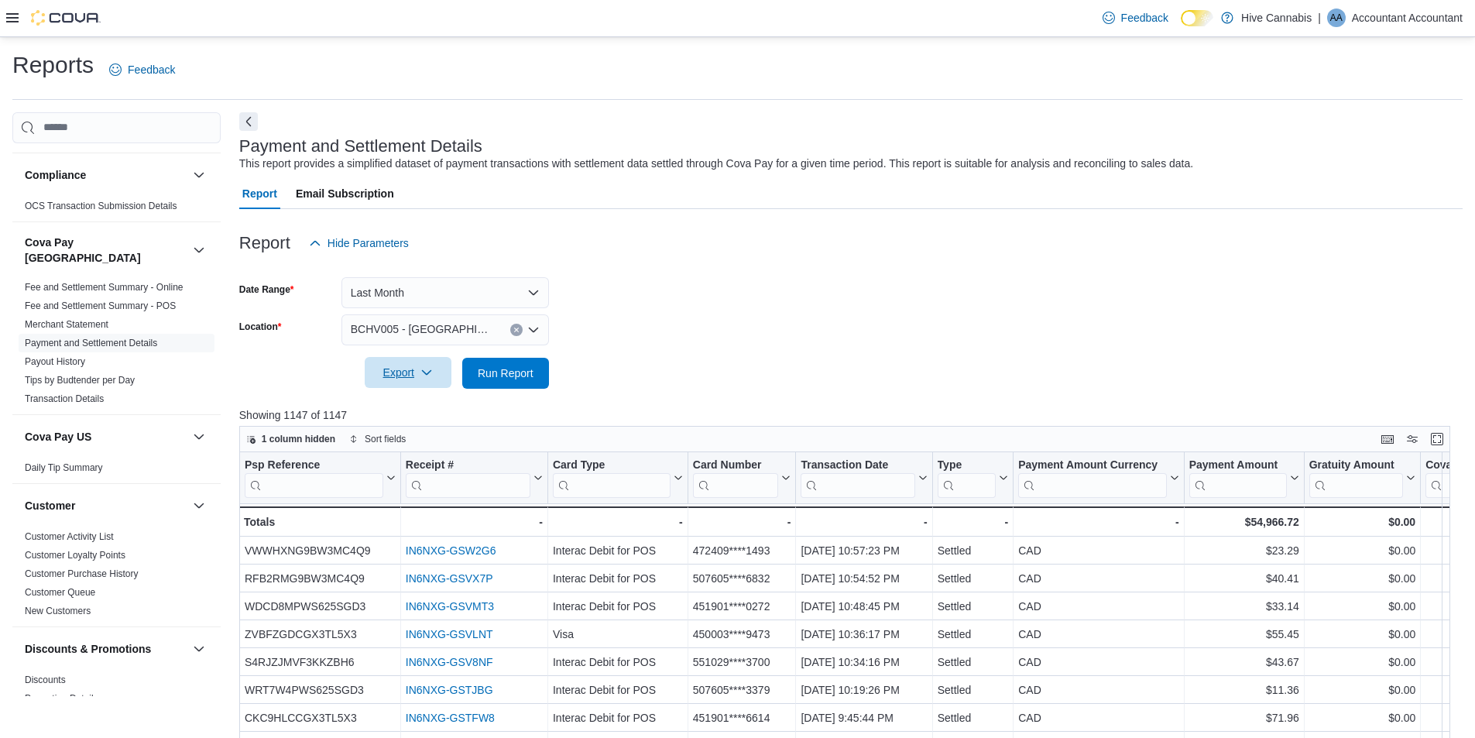
click at [419, 369] on span "Export" at bounding box center [408, 372] width 68 height 31
click at [400, 393] on button "Export to Excel" at bounding box center [410, 404] width 88 height 31
click at [883, 197] on div "Report Email Subscription" at bounding box center [850, 193] width 1223 height 31
click at [535, 332] on icon "Open list of options" at bounding box center [533, 330] width 12 height 12
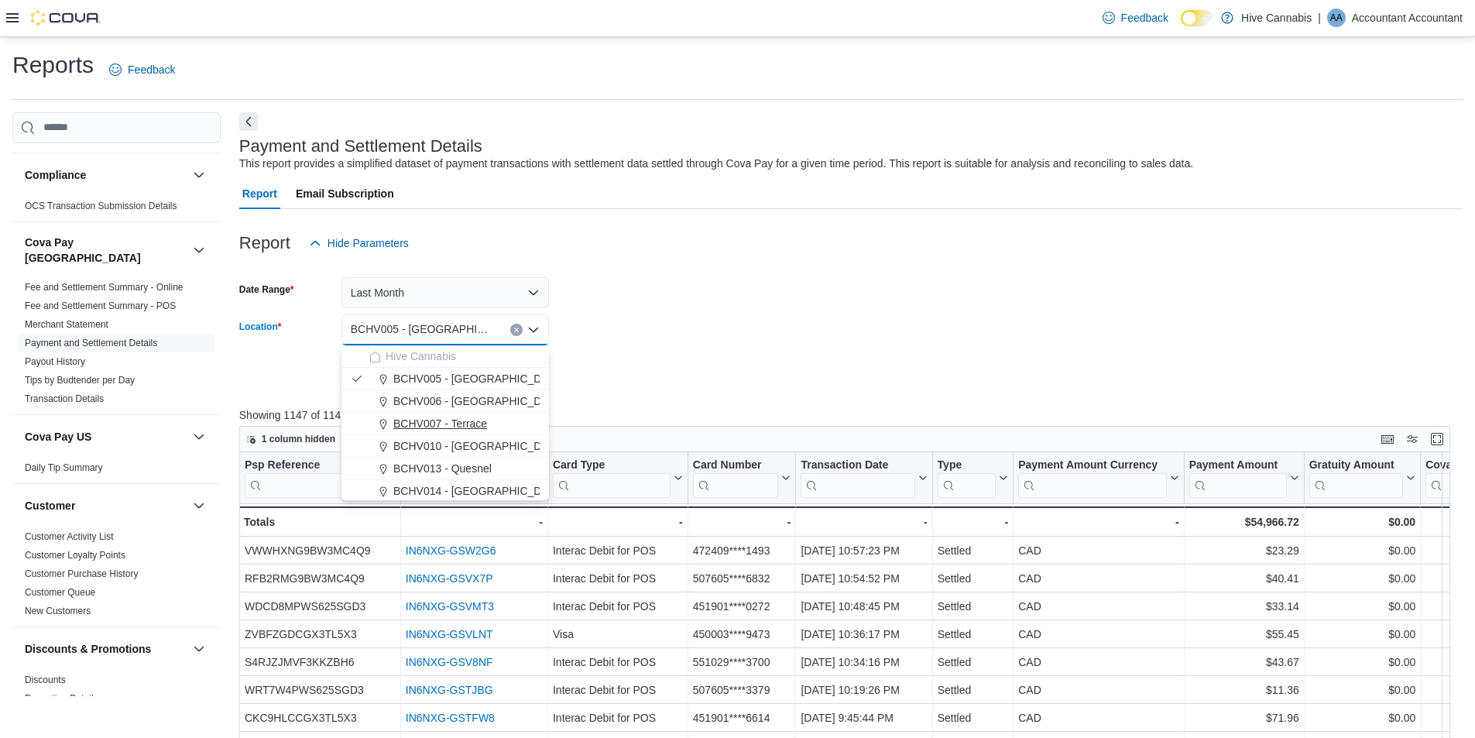
click at [472, 417] on span "BCHV007 - Terrace" at bounding box center [440, 423] width 94 height 15
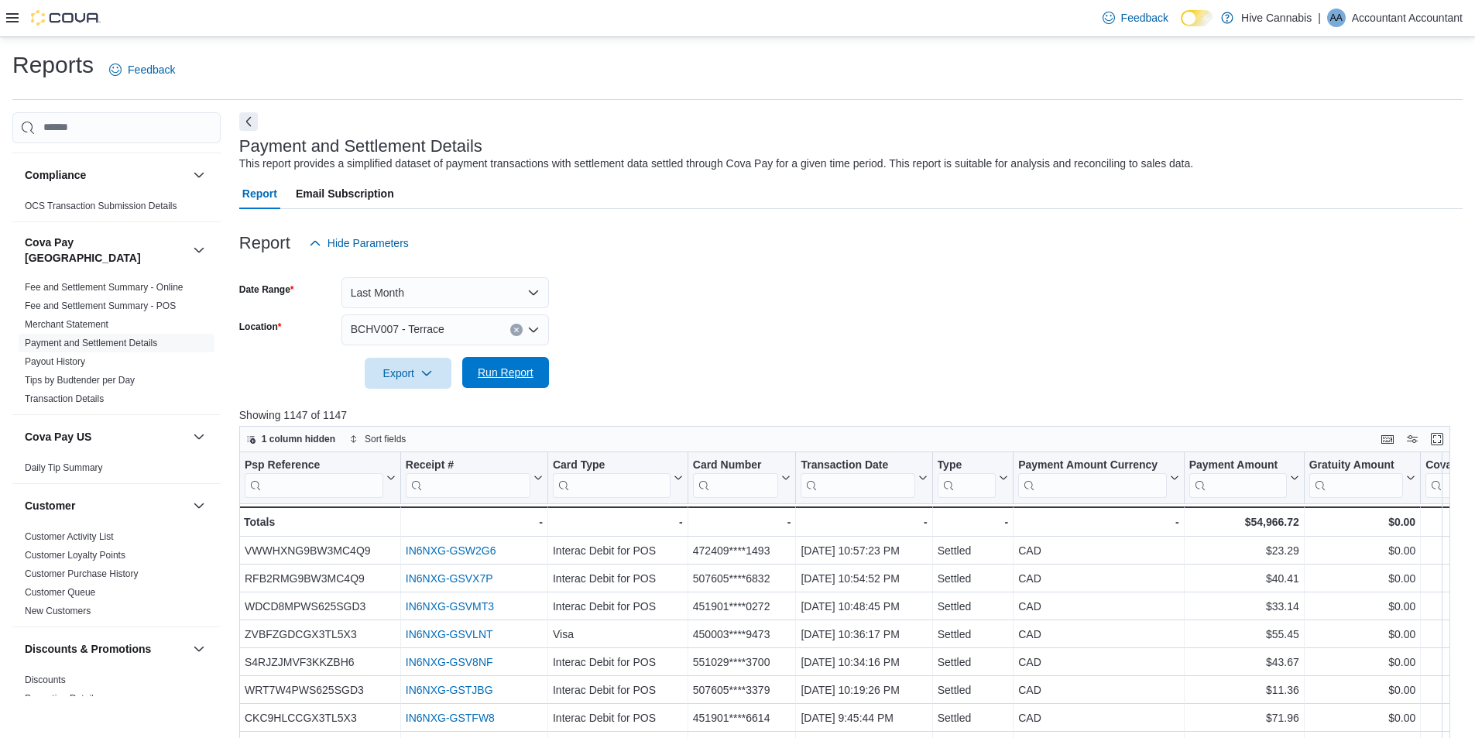
click at [492, 374] on span "Run Report" at bounding box center [506, 372] width 56 height 15
click at [396, 383] on span "Export" at bounding box center [408, 372] width 68 height 31
click at [419, 410] on span "Export to Excel" at bounding box center [411, 404] width 70 height 12
drag, startPoint x: 1010, startPoint y: 228, endPoint x: 990, endPoint y: 229, distance: 19.4
click at [1010, 228] on div "Report Hide Parameters" at bounding box center [850, 243] width 1223 height 31
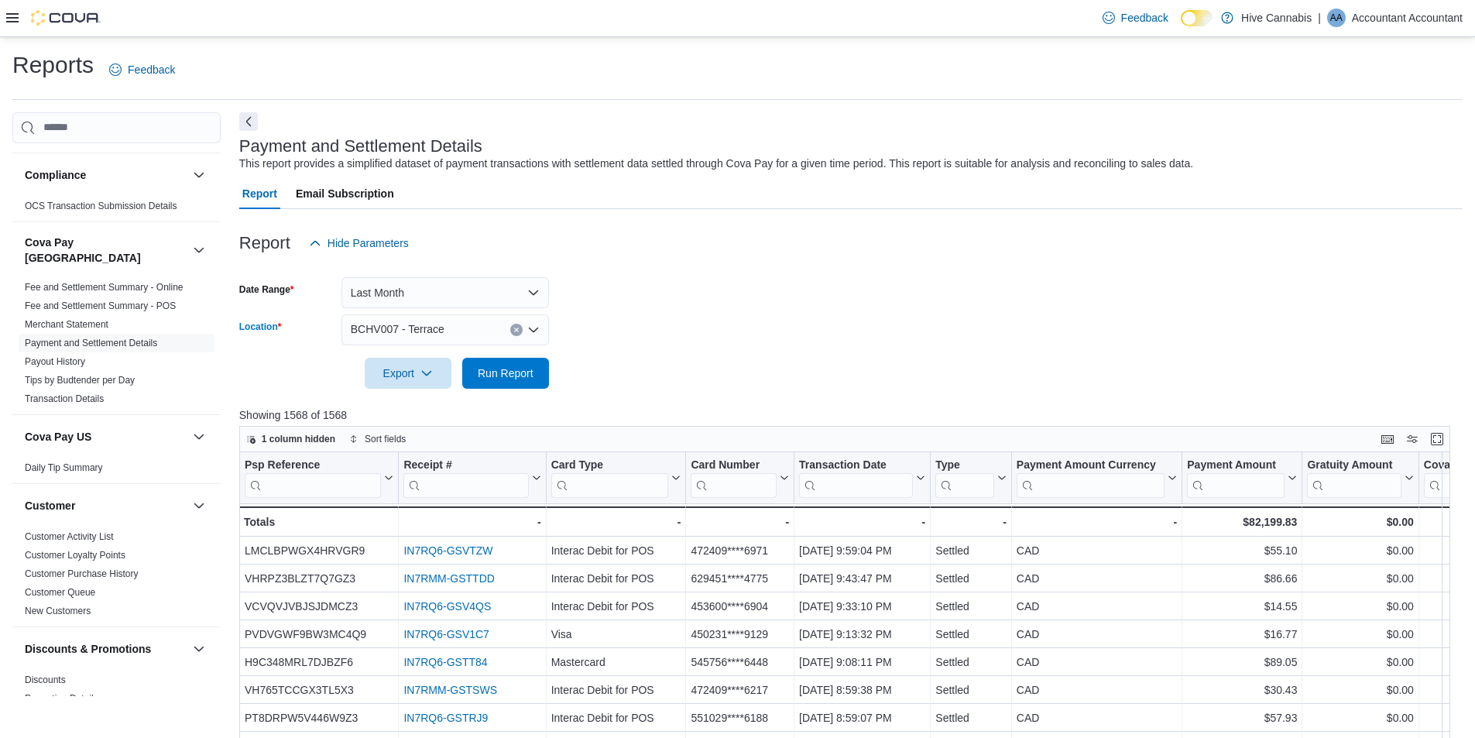
click at [532, 331] on icon "Open list of options" at bounding box center [533, 329] width 9 height 5
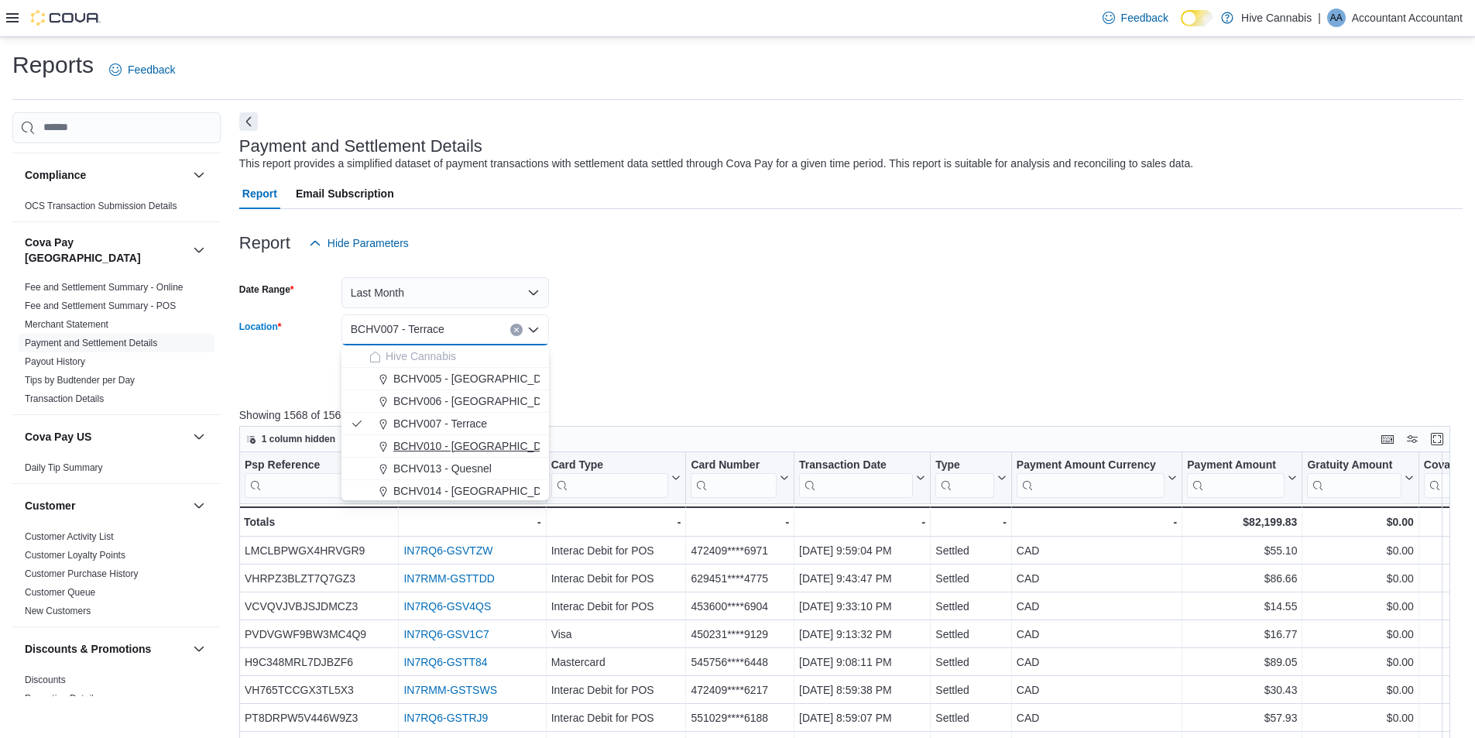
click at [457, 444] on span "BCHV010 - [GEOGRAPHIC_DATA]" at bounding box center [478, 445] width 170 height 15
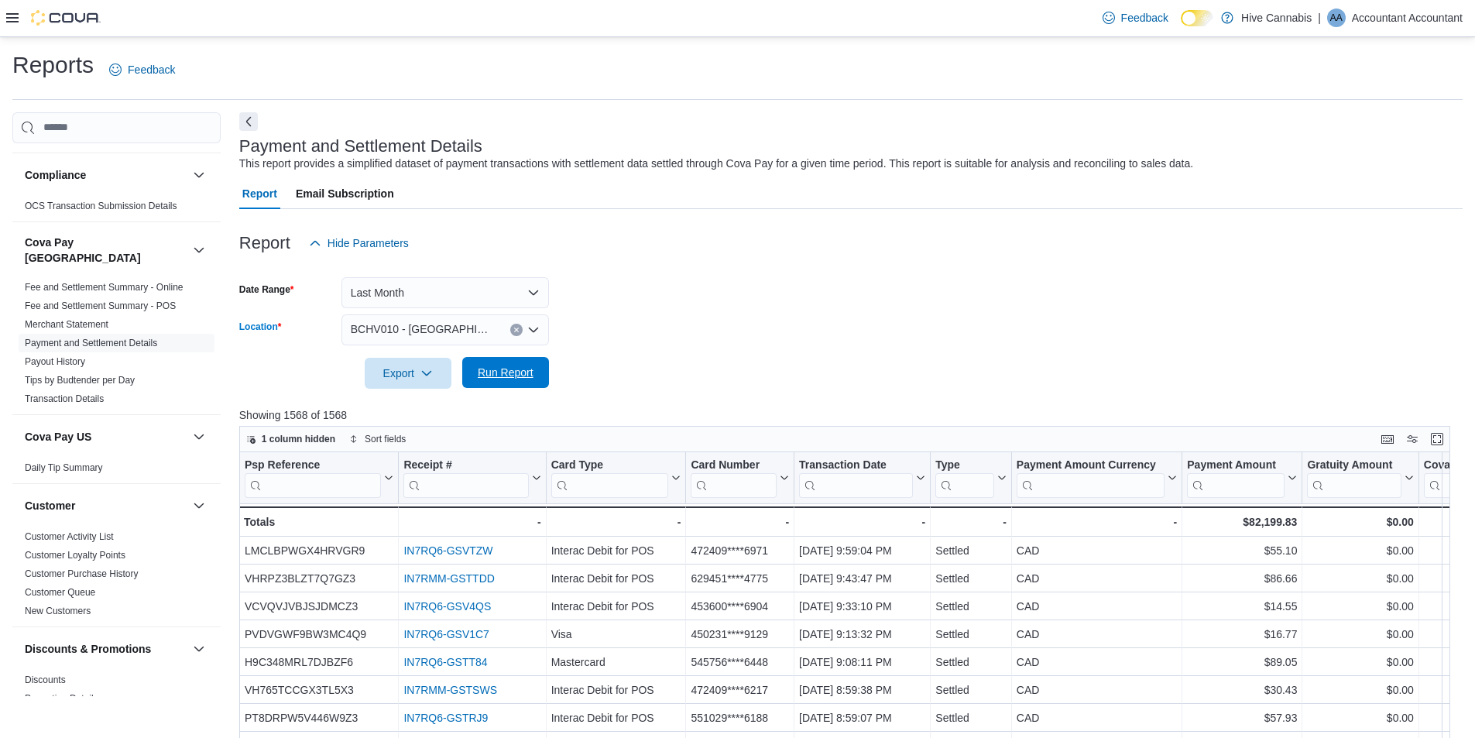
click at [503, 373] on span "Run Report" at bounding box center [506, 372] width 56 height 15
click at [418, 369] on span "Export" at bounding box center [408, 372] width 68 height 31
click at [406, 404] on span "Export to Excel" at bounding box center [411, 404] width 70 height 12
click at [963, 328] on form "Date Range Last Month Location BCHV010 - [GEOGRAPHIC_DATA] Export Run Report" at bounding box center [850, 324] width 1223 height 130
click at [531, 332] on icon "Open list of options" at bounding box center [533, 330] width 12 height 12
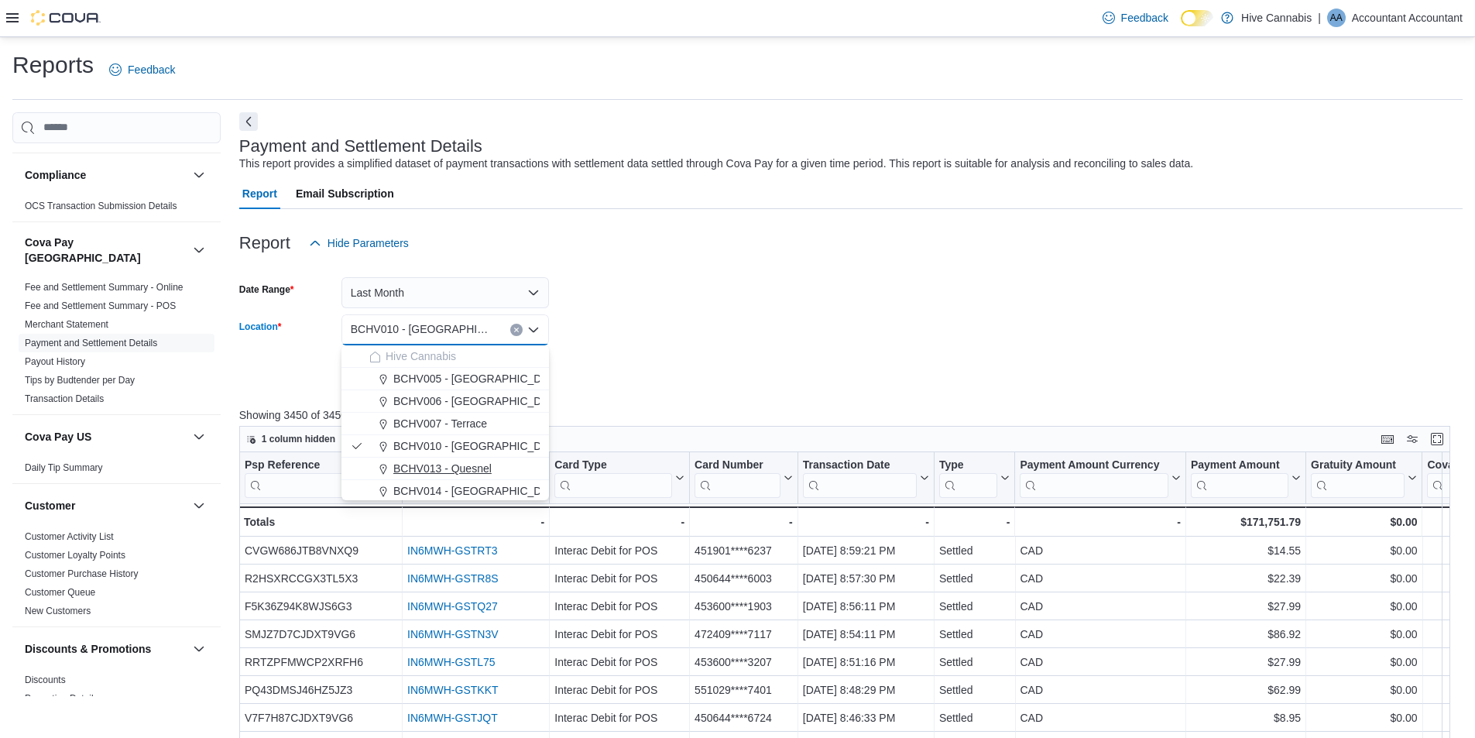
click at [477, 467] on span "BCHV013 - Quesnel" at bounding box center [442, 468] width 98 height 15
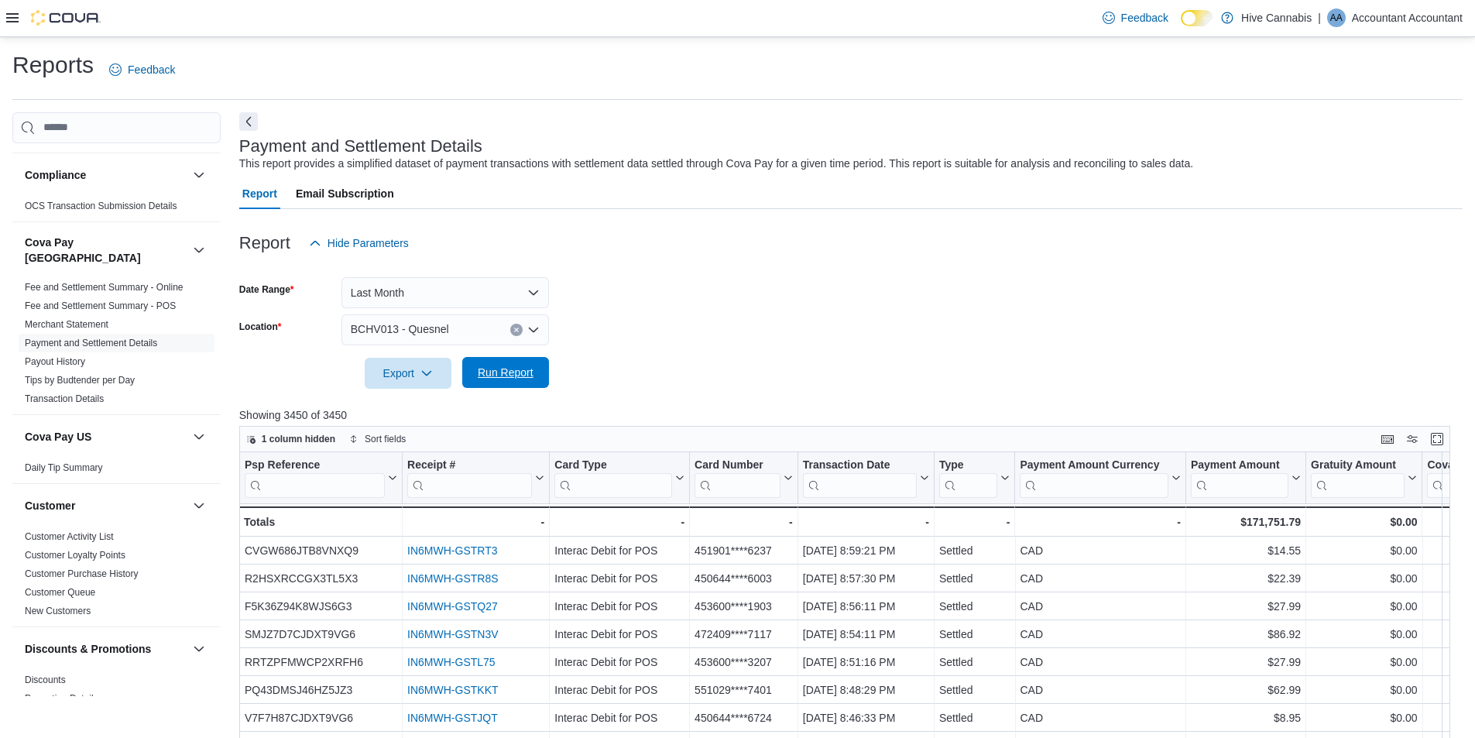
click at [487, 368] on span "Run Report" at bounding box center [506, 372] width 56 height 15
drag, startPoint x: 526, startPoint y: 376, endPoint x: 361, endPoint y: 368, distance: 165.1
click at [526, 376] on span "Run Report" at bounding box center [506, 372] width 56 height 15
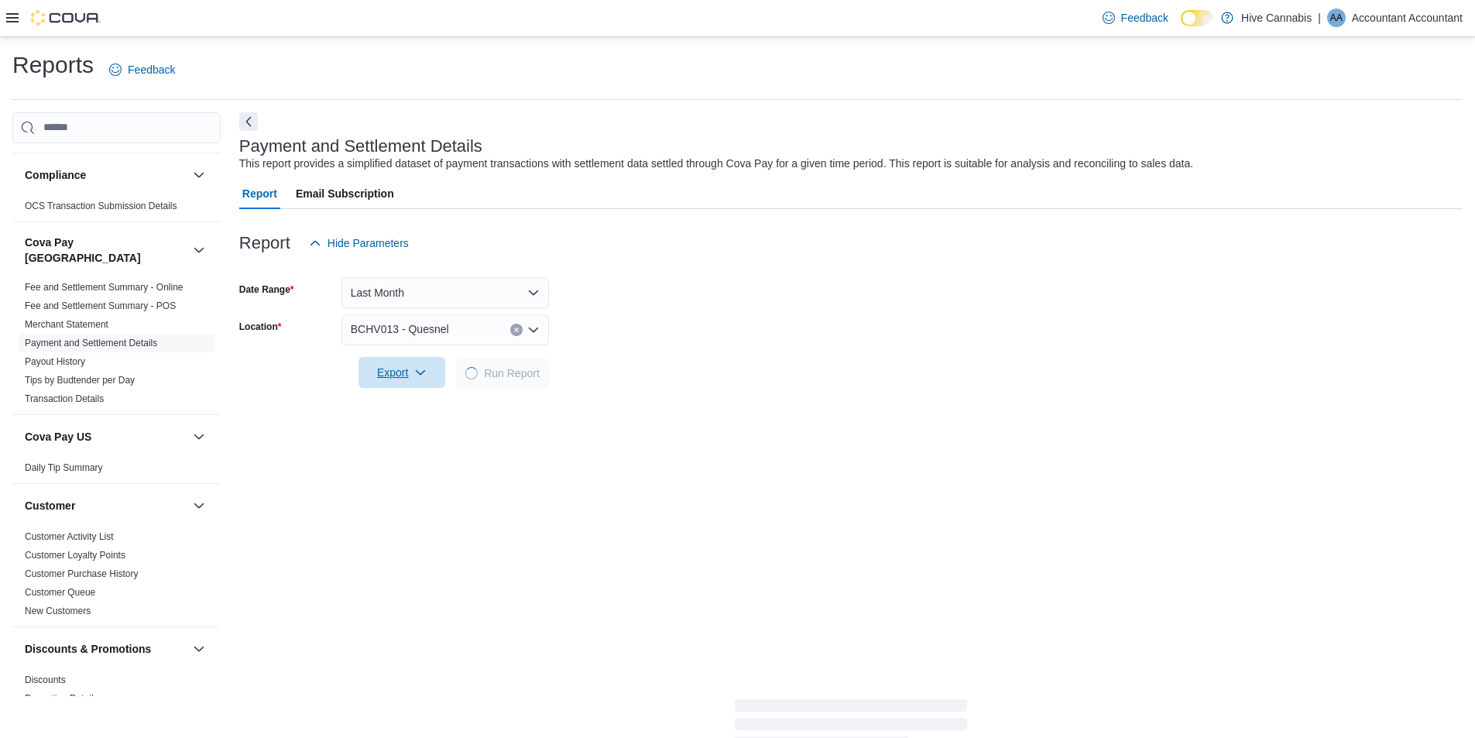
click at [392, 371] on span "Export" at bounding box center [402, 372] width 68 height 31
click at [681, 284] on form "Date Range Last Month Location BCHV013 - Quesnel Export Run Report" at bounding box center [850, 324] width 1223 height 130
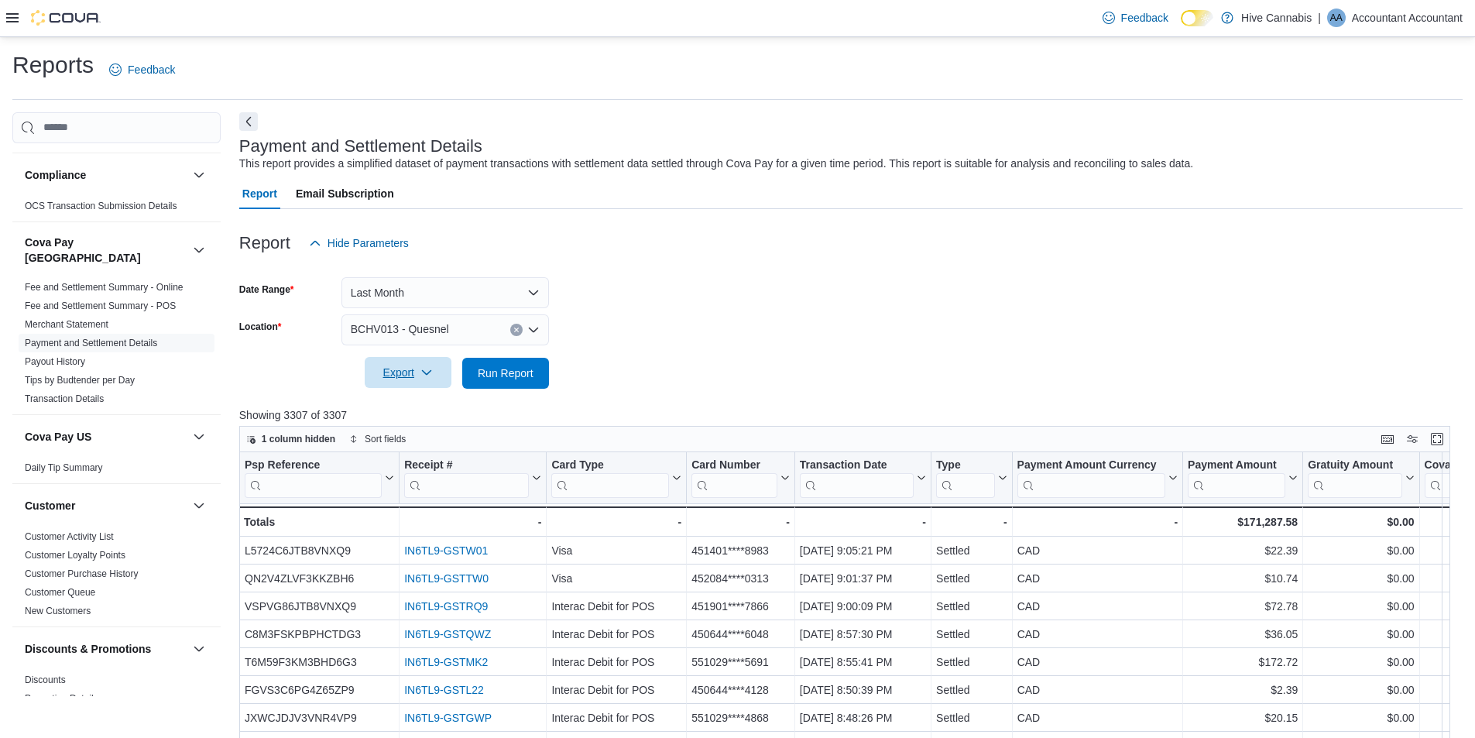
click at [424, 383] on span "Export" at bounding box center [408, 372] width 68 height 31
click at [424, 406] on span "Export to Excel" at bounding box center [411, 404] width 70 height 12
drag, startPoint x: 904, startPoint y: 252, endPoint x: 795, endPoint y: 258, distance: 108.5
click at [904, 252] on div "Report Hide Parameters" at bounding box center [850, 243] width 1223 height 31
click at [533, 330] on icon "Open list of options" at bounding box center [533, 329] width 9 height 5
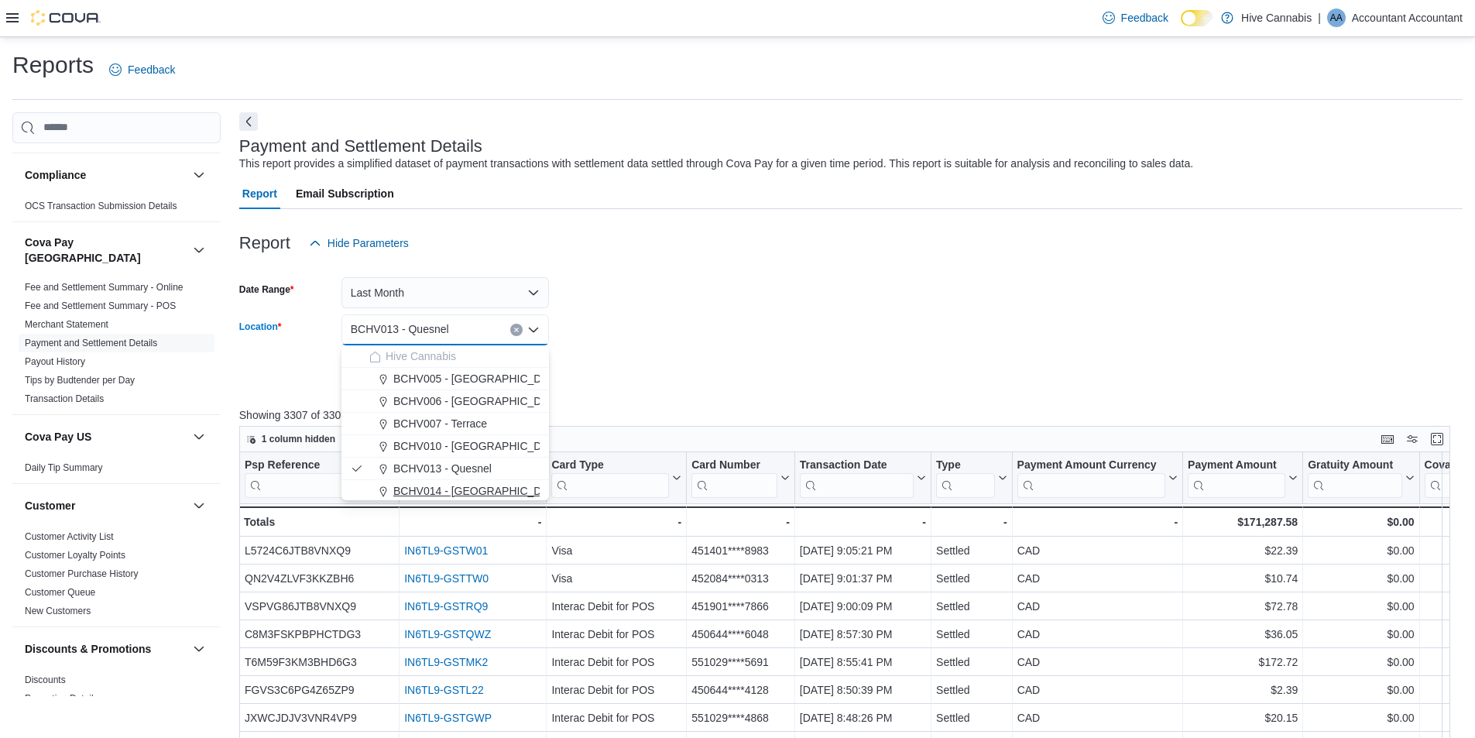
click at [430, 489] on span "BCHV014 - [GEOGRAPHIC_DATA]" at bounding box center [478, 490] width 170 height 15
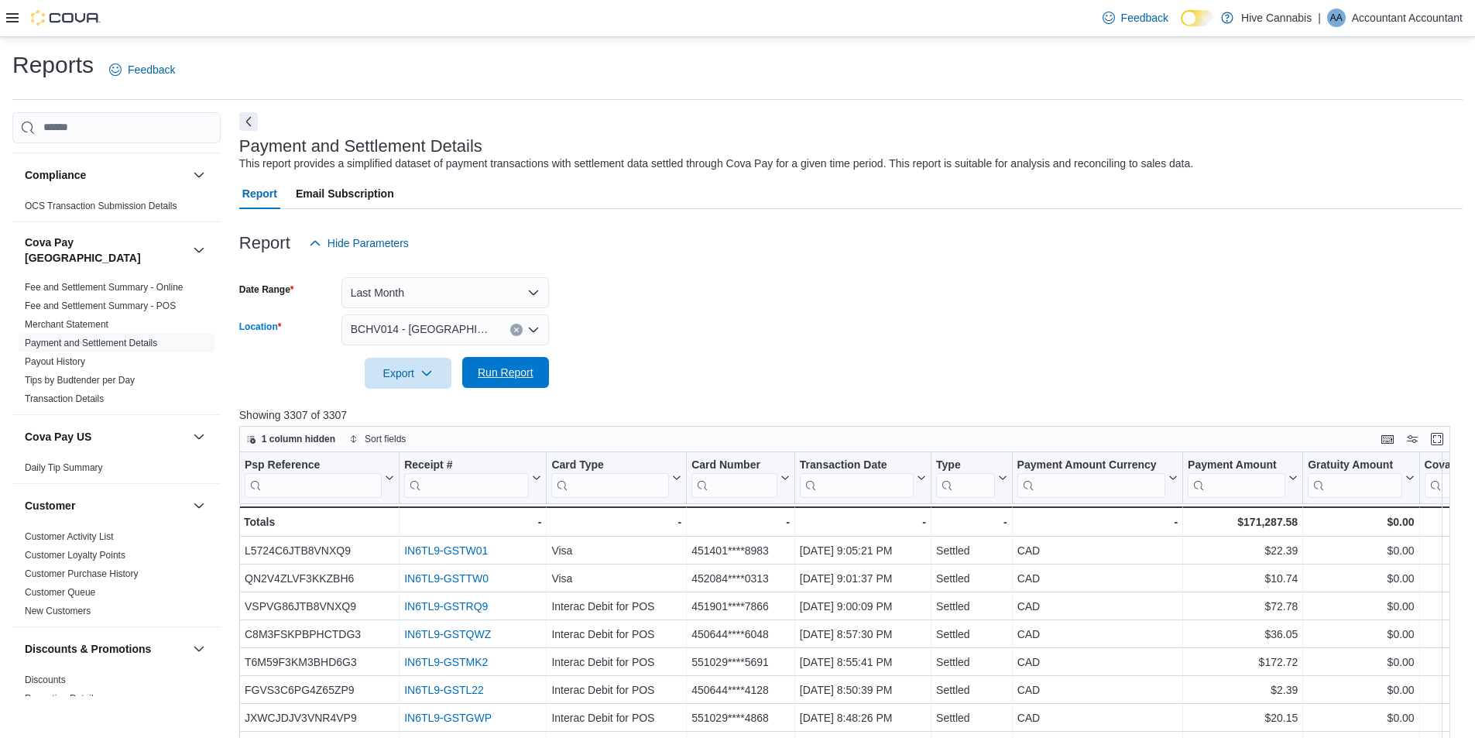
click at [504, 372] on span "Run Report" at bounding box center [506, 372] width 56 height 15
click at [407, 377] on span "Export" at bounding box center [408, 372] width 68 height 31
click at [397, 400] on span "Export to Excel" at bounding box center [411, 404] width 70 height 12
click at [401, 383] on span "Export" at bounding box center [408, 372] width 68 height 31
click at [407, 404] on span "Export to Excel" at bounding box center [411, 404] width 70 height 12
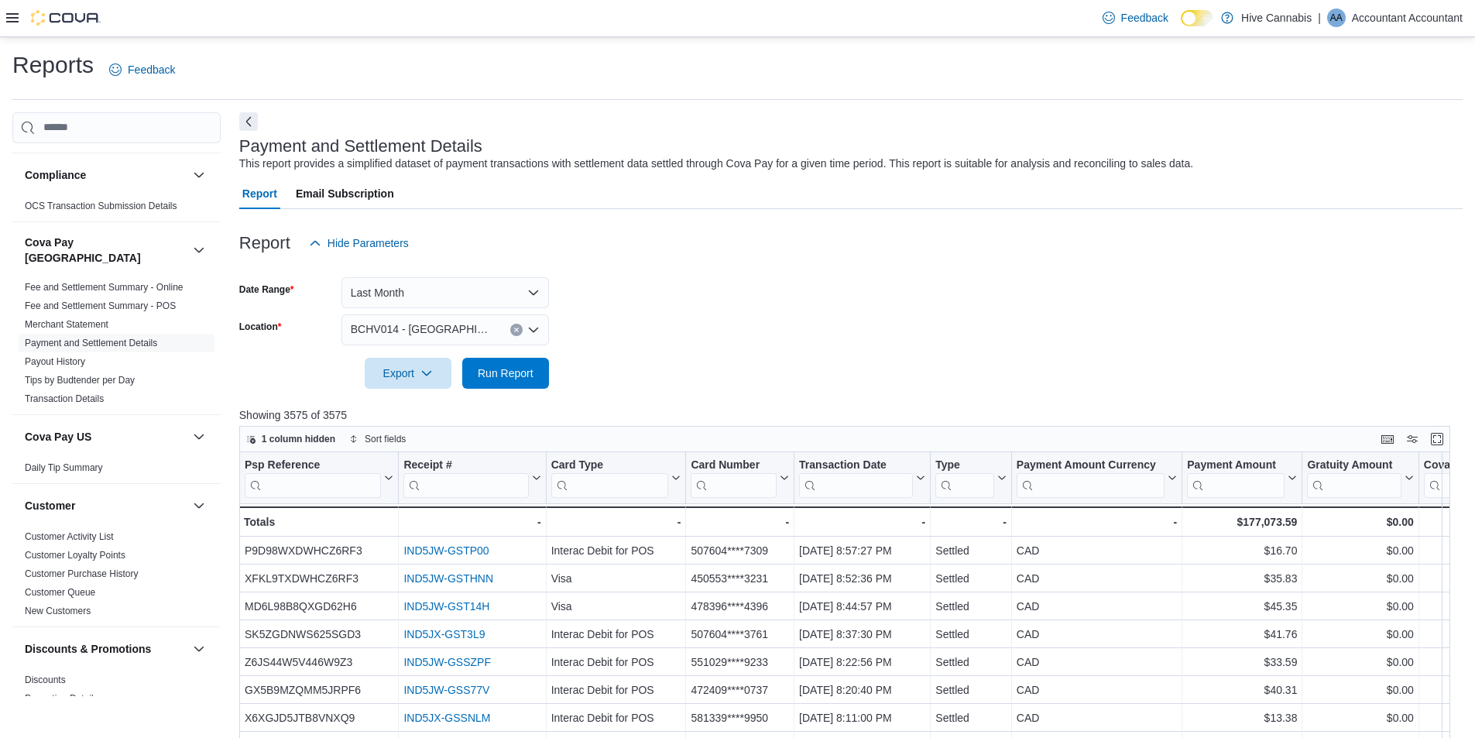
drag, startPoint x: 890, startPoint y: 314, endPoint x: 924, endPoint y: 255, distance: 68.3
click at [890, 314] on form "Date Range Last Month Location BCHV014 - [GEOGRAPHIC_DATA] Export Run Report" at bounding box center [850, 324] width 1223 height 130
click at [1409, 19] on p "Accountant Accountant" at bounding box center [1407, 18] width 111 height 19
click at [1360, 149] on span "Sign Out" at bounding box center [1363, 151] width 42 height 15
